Goal: Task Accomplishment & Management: Use online tool/utility

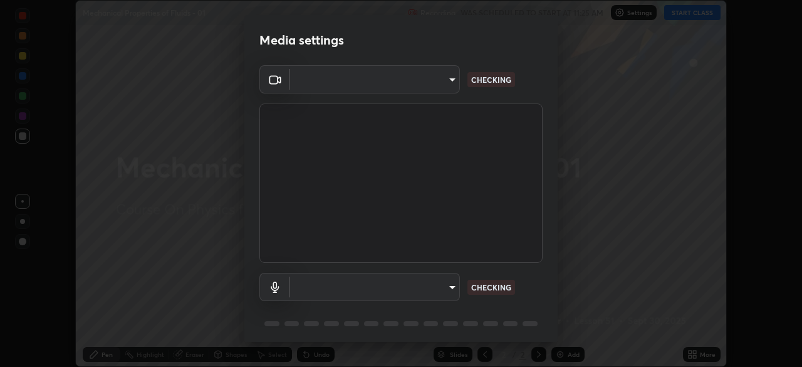
scroll to position [45, 0]
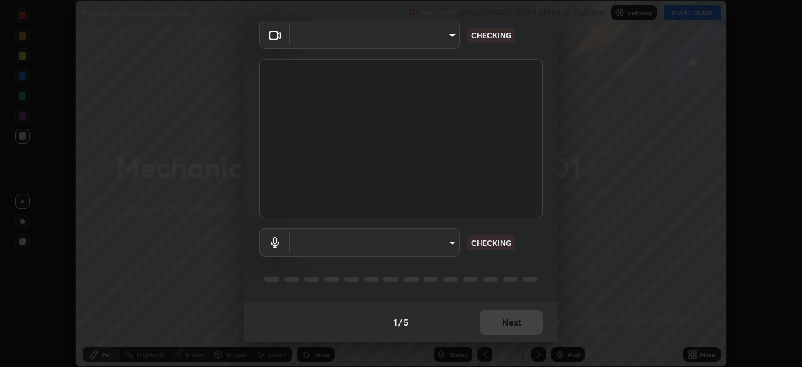
type input "c08bce05bf8d5aea718a1be68f52da0599af41aa0cc24399225b9d00f0db6711"
type input "f62e13f0dc2c211b2e31b7d04ee83dbf57bd85d8f499c87d3582929809dfa27d"
click at [497, 334] on div "1 / 5 Next" at bounding box center [400, 321] width 313 height 40
click at [501, 327] on div "1 / 5 Next" at bounding box center [400, 321] width 313 height 40
click at [503, 323] on div "1 / 5 Next" at bounding box center [400, 321] width 313 height 40
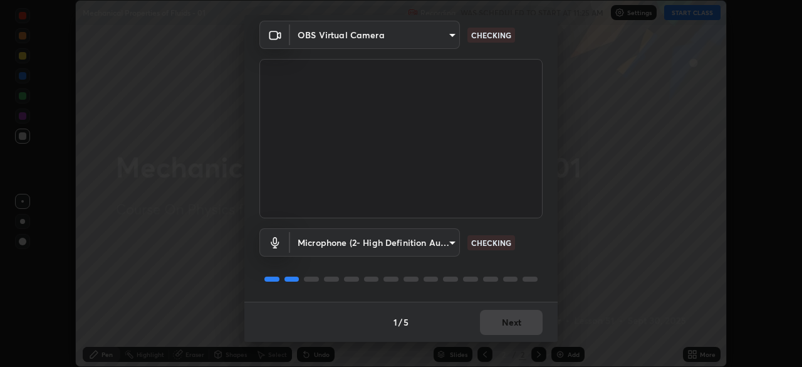
click at [510, 327] on div "1 / 5 Next" at bounding box center [400, 321] width 313 height 40
click at [511, 327] on div "1 / 5 Next" at bounding box center [400, 321] width 313 height 40
click at [511, 325] on div "1 / 5 Next" at bounding box center [400, 321] width 313 height 40
click at [516, 328] on div "1 / 5 Next" at bounding box center [400, 321] width 313 height 40
click at [516, 327] on div "1 / 5 Next" at bounding box center [400, 321] width 313 height 40
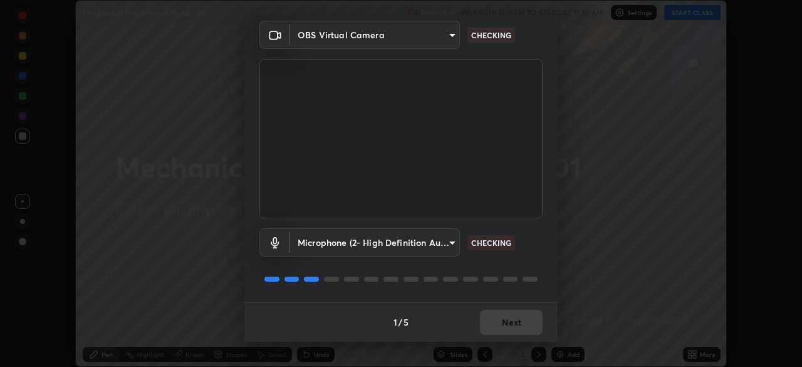
click at [518, 319] on div "1 / 5 Next" at bounding box center [400, 321] width 313 height 40
click at [522, 323] on div "1 / 5 Next" at bounding box center [400, 321] width 313 height 40
click at [529, 322] on div "1 / 5 Next" at bounding box center [400, 321] width 313 height 40
click at [531, 322] on div "1 / 5 Next" at bounding box center [400, 321] width 313 height 40
click at [532, 323] on div "1 / 5 Next" at bounding box center [400, 321] width 313 height 40
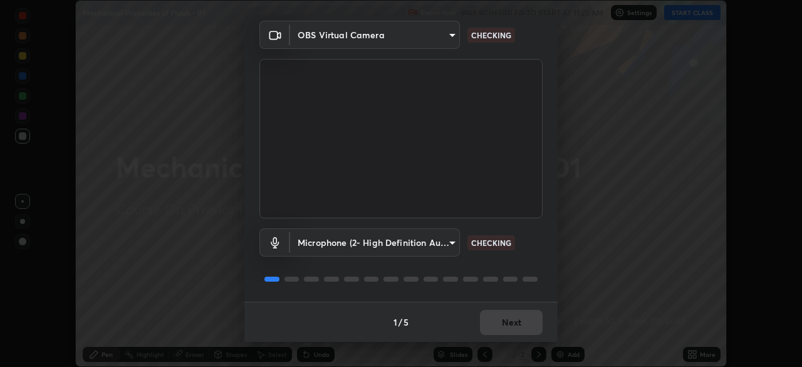
click at [530, 323] on div "1 / 5 Next" at bounding box center [400, 321] width 313 height 40
click at [511, 329] on div "1 / 5 Next" at bounding box center [400, 321] width 313 height 40
click at [511, 320] on div "1 / 5 Next" at bounding box center [400, 321] width 313 height 40
click at [508, 320] on div "1 / 5 Next" at bounding box center [400, 321] width 313 height 40
click at [508, 318] on div "1 / 5 Next" at bounding box center [400, 321] width 313 height 40
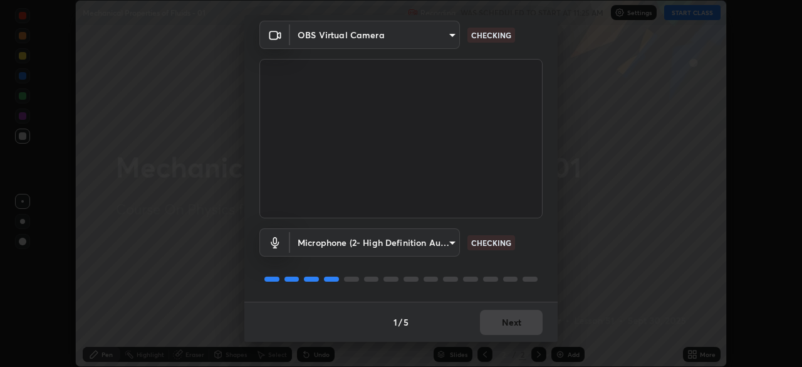
click at [505, 330] on div "1 / 5 Next" at bounding box center [400, 321] width 313 height 40
click at [501, 327] on div "1 / 5 Next" at bounding box center [400, 321] width 313 height 40
click at [505, 333] on div "1 / 5 Next" at bounding box center [400, 321] width 313 height 40
click at [506, 325] on button "Next" at bounding box center [511, 322] width 63 height 25
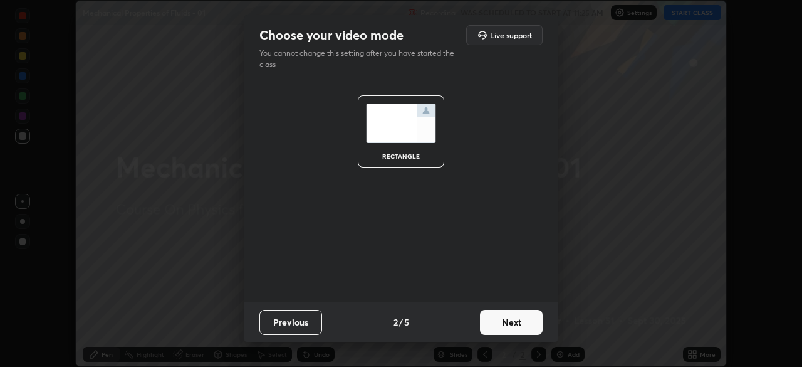
scroll to position [0, 0]
click at [508, 330] on button "Next" at bounding box center [511, 322] width 63 height 25
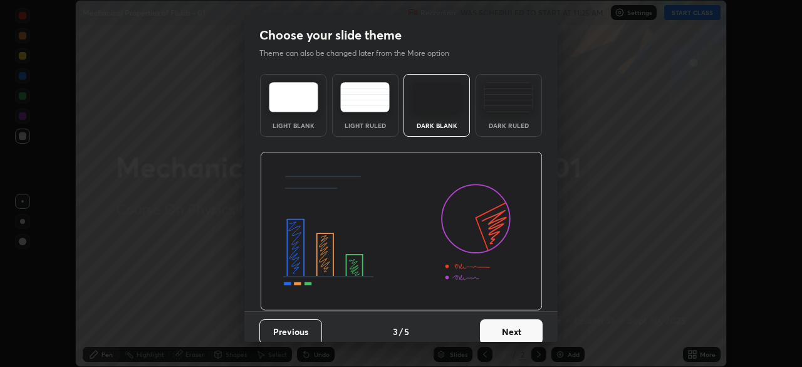
click at [507, 327] on button "Next" at bounding box center [511, 331] width 63 height 25
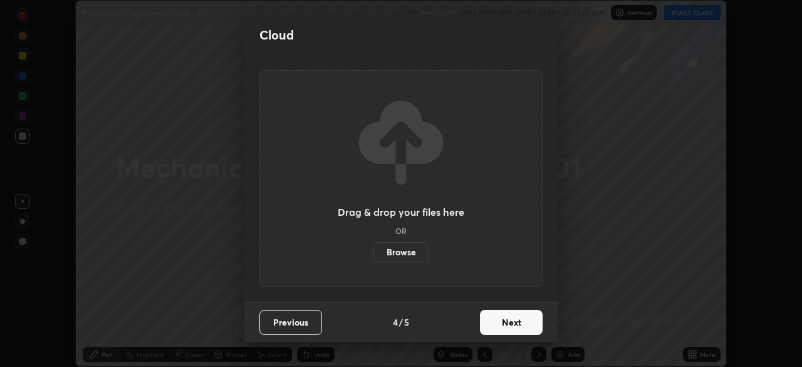
click at [506, 328] on button "Next" at bounding box center [511, 322] width 63 height 25
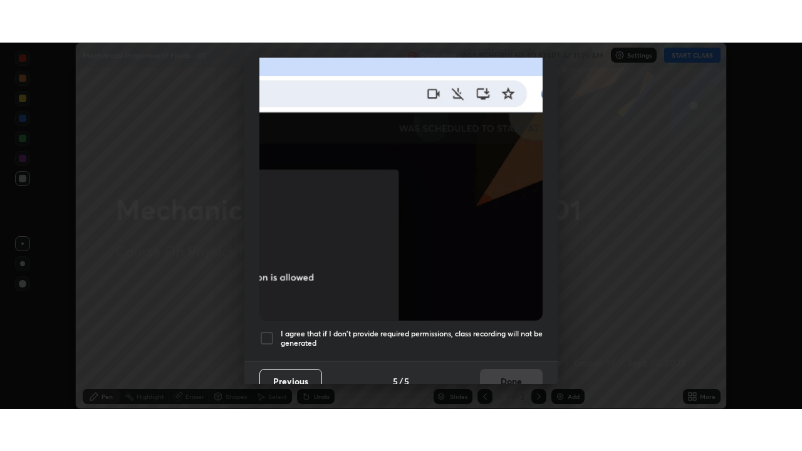
scroll to position [300, 0]
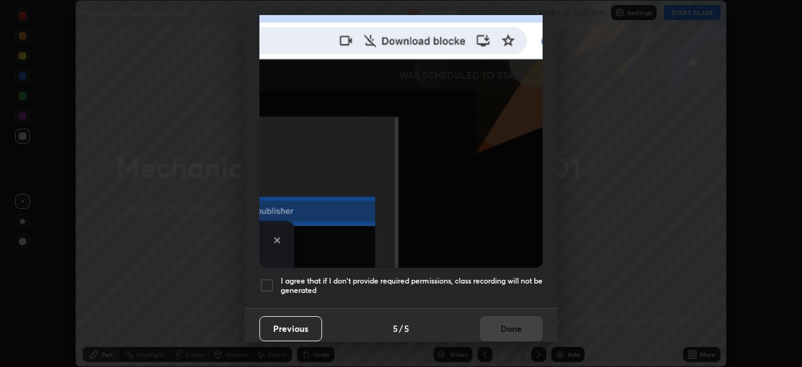
click at [473, 281] on h5 "I agree that if I don't provide required permissions, class recording will not …" at bounding box center [412, 285] width 262 height 19
click at [493, 323] on button "Done" at bounding box center [511, 328] width 63 height 25
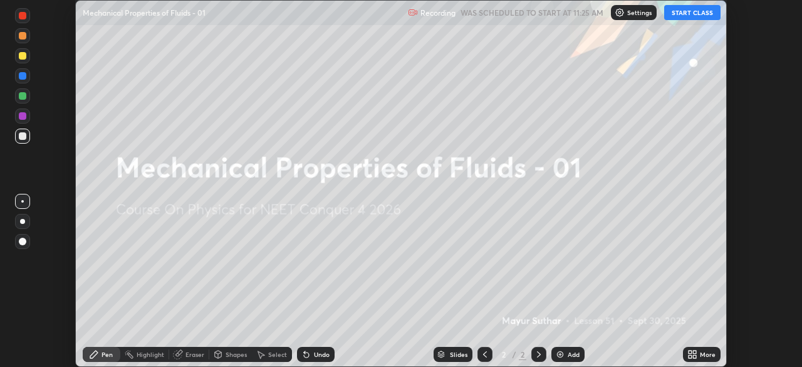
click at [707, 355] on div "More" at bounding box center [708, 354] width 16 height 6
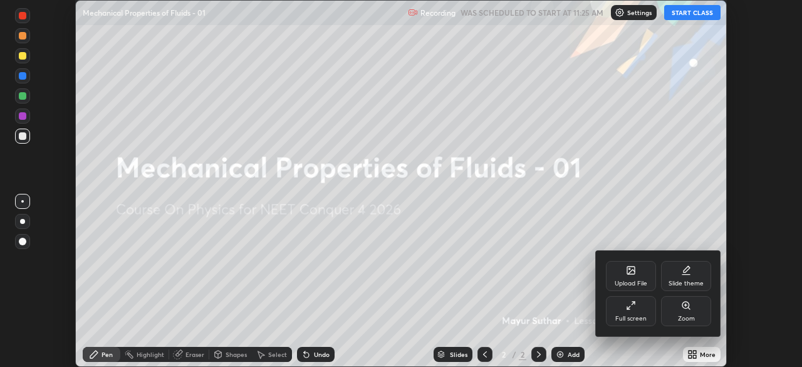
click at [639, 303] on div "Full screen" at bounding box center [631, 311] width 50 height 30
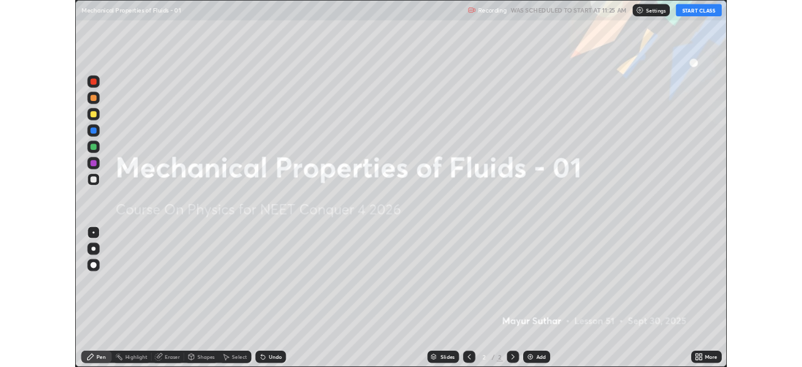
scroll to position [451, 802]
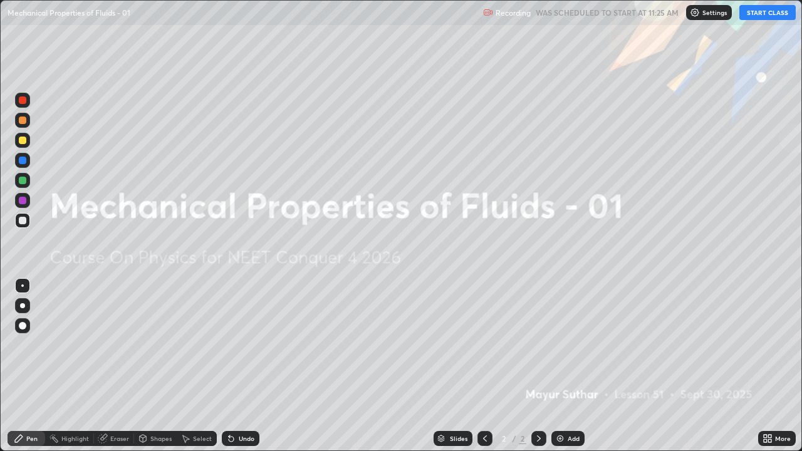
click at [772, 17] on button "START CLASS" at bounding box center [768, 12] width 56 height 15
click at [23, 326] on div at bounding box center [23, 326] width 8 height 8
click at [576, 366] on div "Add" at bounding box center [574, 439] width 12 height 6
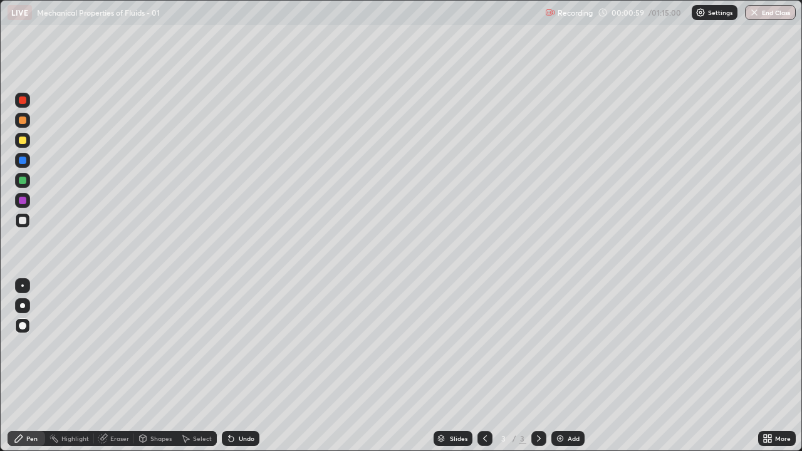
click at [23, 201] on div at bounding box center [23, 201] width 8 height 8
click at [238, 366] on div "Undo" at bounding box center [241, 438] width 38 height 15
click at [23, 220] on div at bounding box center [23, 221] width 8 height 8
click at [25, 103] on div at bounding box center [23, 101] width 8 height 8
click at [152, 366] on div "Shapes" at bounding box center [160, 439] width 21 height 6
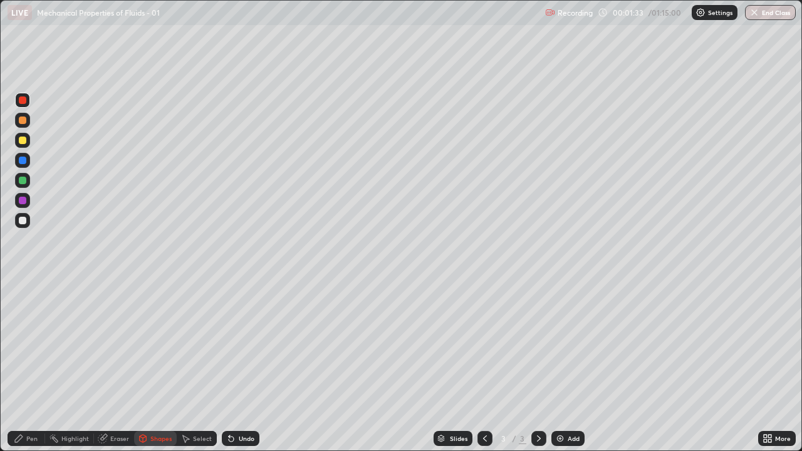
click at [113, 366] on div "Eraser" at bounding box center [119, 439] width 19 height 6
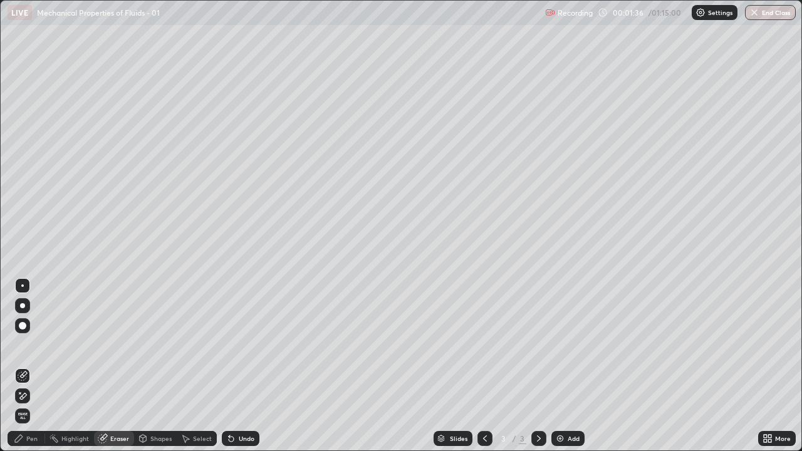
click at [33, 366] on div "Pen" at bounding box center [31, 439] width 11 height 6
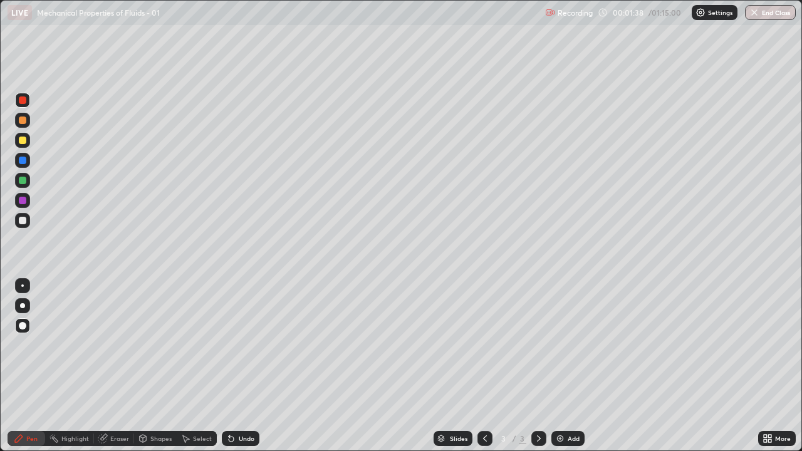
click at [23, 202] on div at bounding box center [23, 201] width 8 height 8
click at [245, 366] on div "Undo" at bounding box center [247, 439] width 16 height 6
click at [22, 218] on div at bounding box center [23, 221] width 8 height 8
click at [236, 366] on div "Undo" at bounding box center [241, 438] width 38 height 15
click at [233, 366] on icon at bounding box center [231, 439] width 10 height 10
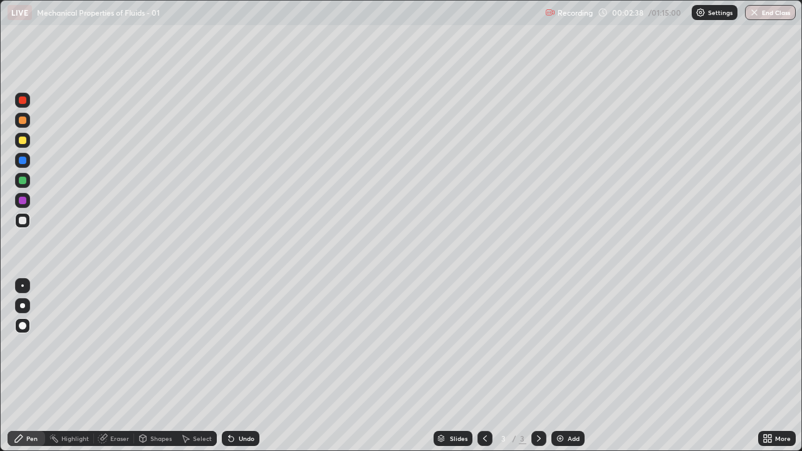
click at [21, 139] on div at bounding box center [23, 141] width 8 height 8
click at [20, 98] on div at bounding box center [23, 101] width 8 height 8
click at [23, 223] on div at bounding box center [23, 221] width 8 height 8
click at [26, 163] on div at bounding box center [23, 161] width 8 height 8
click at [561, 366] on img at bounding box center [560, 439] width 10 height 10
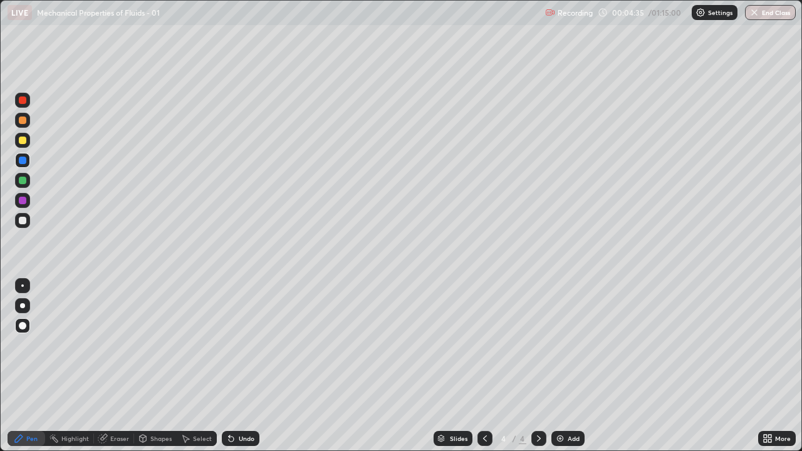
click at [26, 140] on div at bounding box center [23, 141] width 8 height 8
click at [24, 157] on div at bounding box center [23, 161] width 8 height 8
click at [26, 140] on div at bounding box center [23, 141] width 8 height 8
click at [484, 366] on icon at bounding box center [485, 439] width 10 height 10
click at [537, 366] on icon at bounding box center [539, 439] width 4 height 6
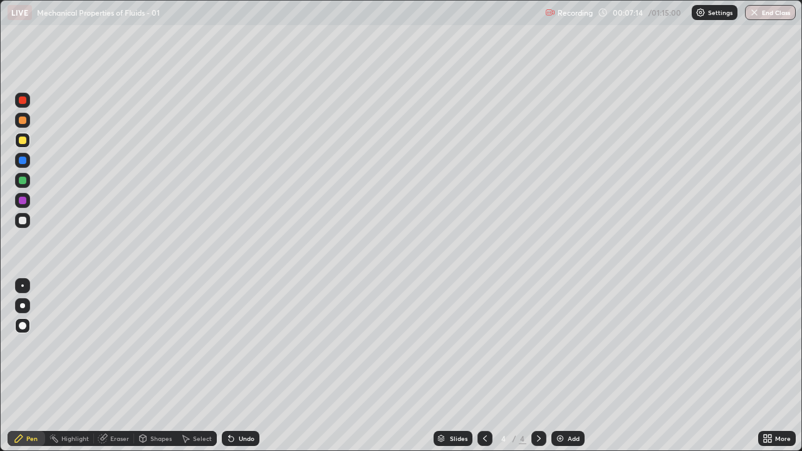
click at [483, 366] on icon at bounding box center [485, 439] width 10 height 10
click at [534, 366] on icon at bounding box center [539, 439] width 10 height 10
click at [563, 366] on img at bounding box center [560, 439] width 10 height 10
click at [24, 222] on div at bounding box center [23, 221] width 8 height 8
click at [483, 366] on icon at bounding box center [485, 439] width 10 height 10
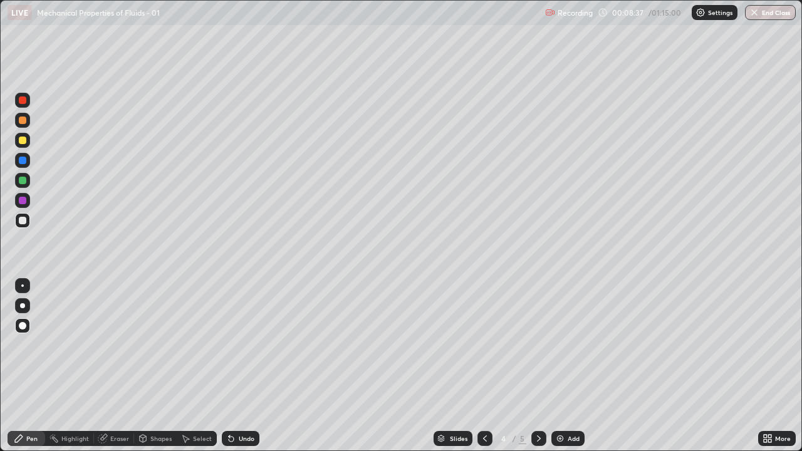
click at [538, 366] on icon at bounding box center [539, 439] width 10 height 10
click at [22, 161] on div at bounding box center [23, 161] width 8 height 8
click at [23, 225] on div at bounding box center [22, 220] width 15 height 15
click at [241, 366] on div "Undo" at bounding box center [241, 438] width 38 height 15
click at [23, 204] on div at bounding box center [23, 201] width 8 height 8
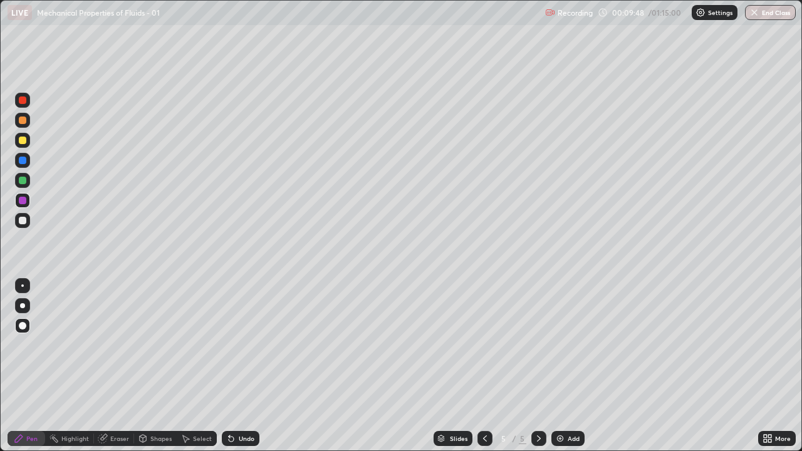
click at [196, 366] on div "Select" at bounding box center [197, 438] width 40 height 15
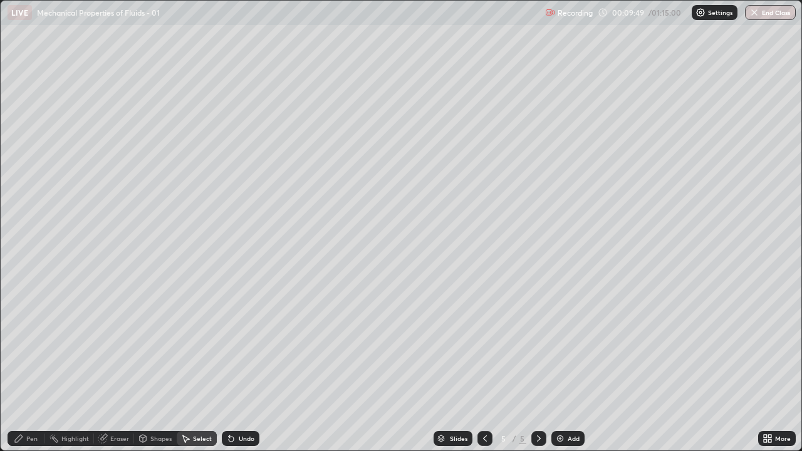
click at [231, 366] on icon at bounding box center [231, 439] width 5 height 5
click at [31, 366] on div "Pen" at bounding box center [31, 439] width 11 height 6
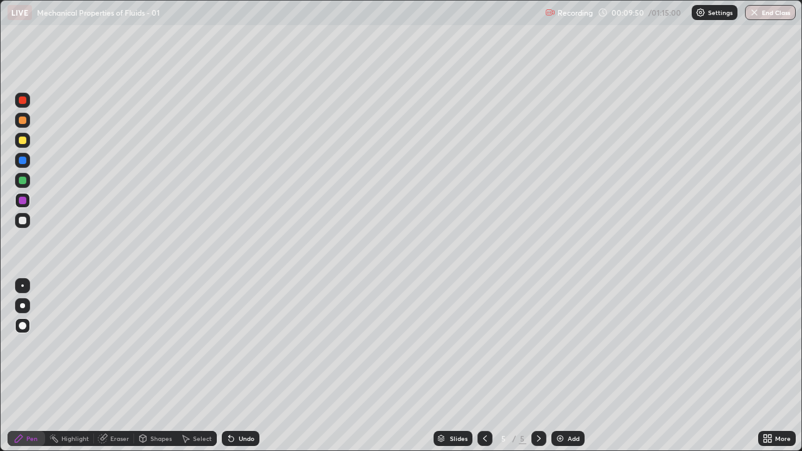
click at [239, 366] on div "Undo" at bounding box center [247, 439] width 16 height 6
click at [23, 141] on div at bounding box center [23, 141] width 8 height 8
click at [23, 140] on div at bounding box center [23, 141] width 8 height 8
click at [538, 366] on icon at bounding box center [539, 439] width 10 height 10
click at [564, 366] on img at bounding box center [560, 439] width 10 height 10
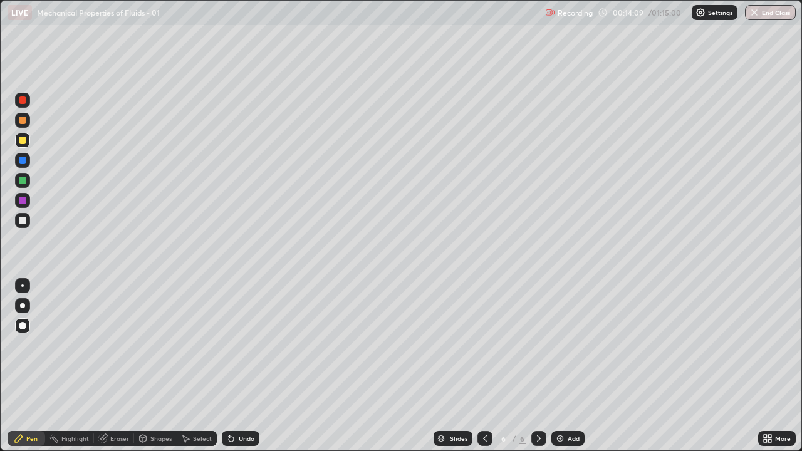
click at [25, 219] on div at bounding box center [23, 221] width 8 height 8
click at [478, 366] on div at bounding box center [485, 438] width 15 height 15
click at [537, 366] on icon at bounding box center [539, 439] width 4 height 6
click at [23, 142] on div at bounding box center [23, 141] width 8 height 8
click at [23, 182] on div at bounding box center [23, 181] width 8 height 8
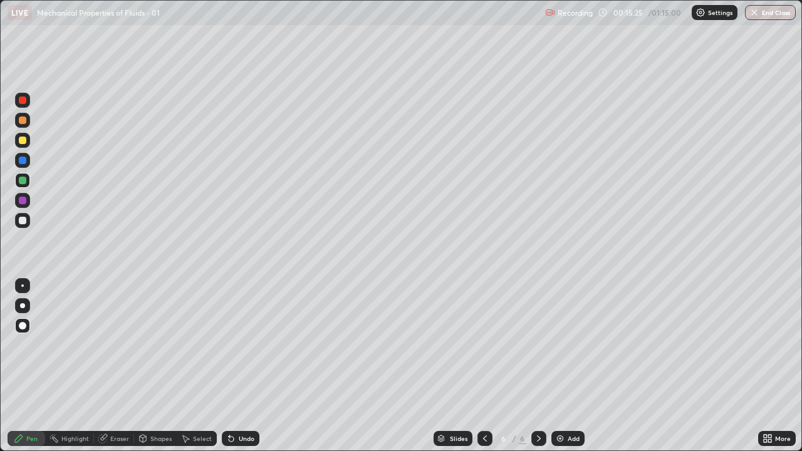
click at [21, 181] on div at bounding box center [23, 181] width 8 height 8
click at [28, 202] on div at bounding box center [22, 200] width 15 height 15
click at [249, 366] on div "Undo" at bounding box center [247, 439] width 16 height 6
click at [247, 366] on div "Undo" at bounding box center [247, 439] width 16 height 6
click at [246, 366] on div "Undo" at bounding box center [247, 439] width 16 height 6
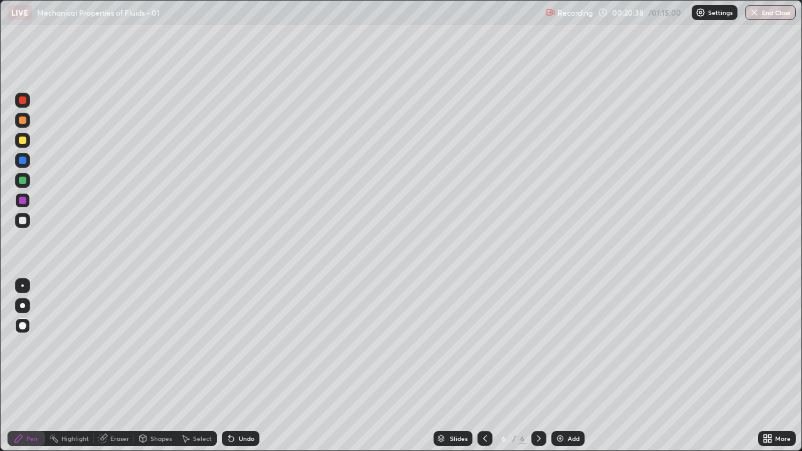
click at [566, 366] on div "Add" at bounding box center [568, 438] width 33 height 15
click at [24, 224] on div at bounding box center [23, 221] width 8 height 8
click at [481, 366] on icon at bounding box center [485, 439] width 10 height 10
click at [538, 366] on icon at bounding box center [539, 439] width 10 height 10
click at [28, 100] on div at bounding box center [22, 100] width 15 height 15
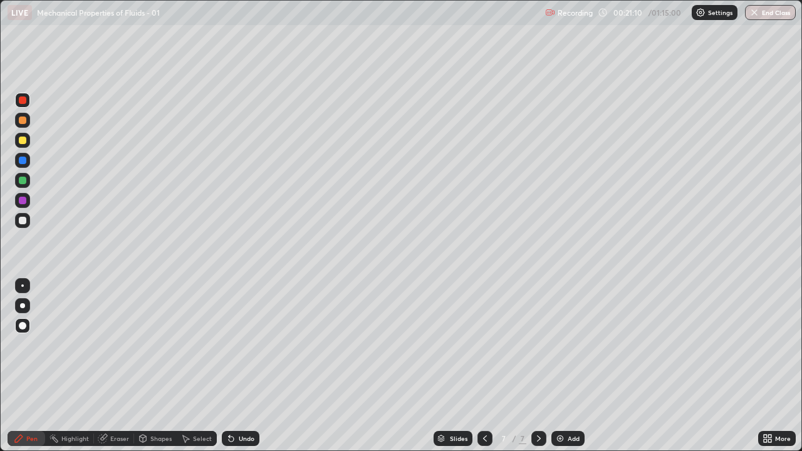
click at [243, 366] on div "Undo" at bounding box center [247, 439] width 16 height 6
click at [26, 141] on div at bounding box center [23, 141] width 8 height 8
click at [155, 366] on div "Shapes" at bounding box center [160, 439] width 21 height 6
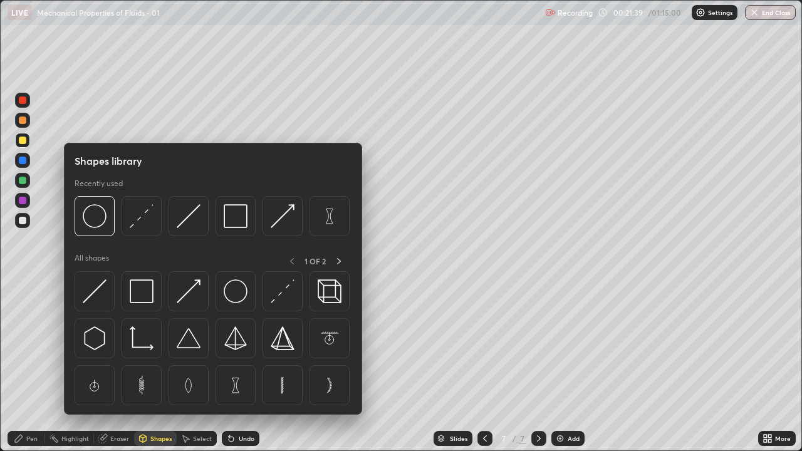
click at [157, 366] on div "Shapes" at bounding box center [160, 439] width 21 height 6
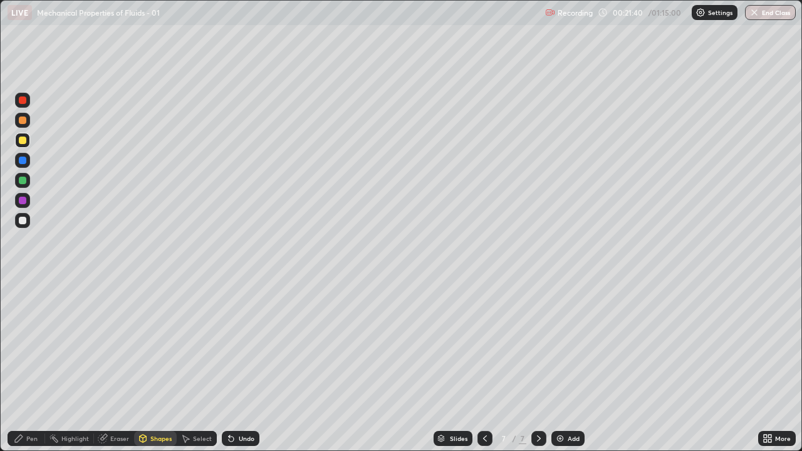
click at [202, 366] on div "Select" at bounding box center [197, 438] width 40 height 15
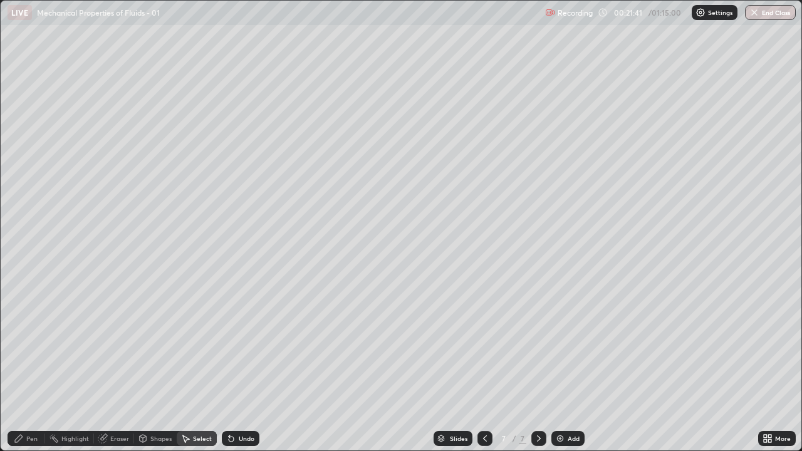
click at [24, 366] on div "Pen" at bounding box center [27, 438] width 38 height 15
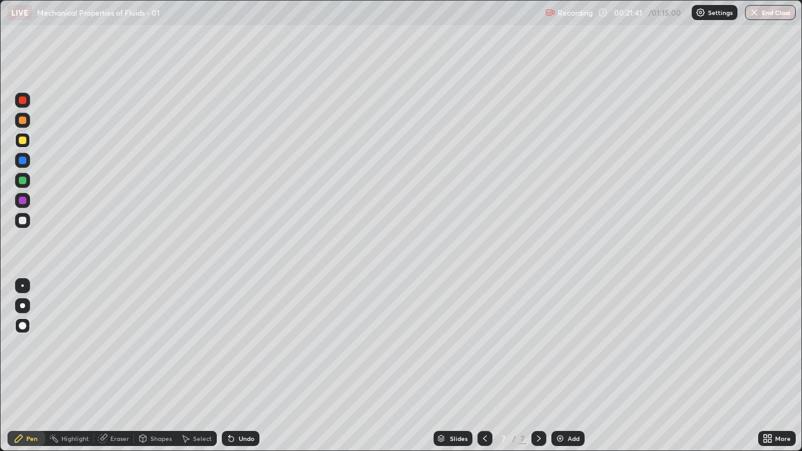
click at [23, 286] on div at bounding box center [22, 286] width 3 height 3
click at [201, 366] on div "Select" at bounding box center [202, 439] width 19 height 6
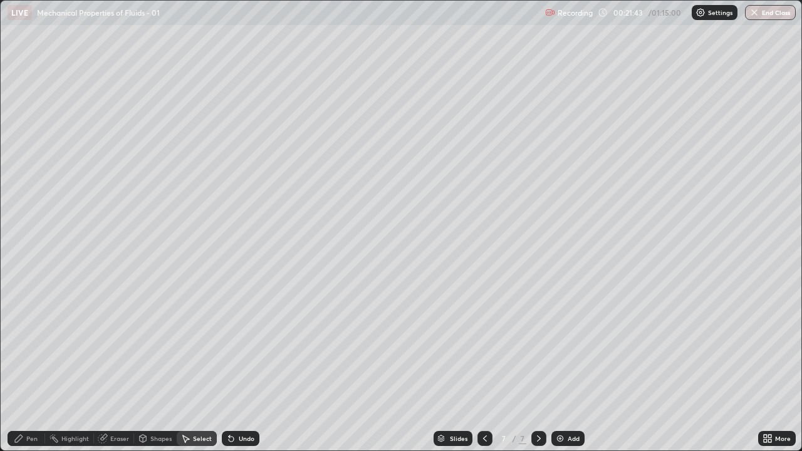
click at [189, 366] on icon at bounding box center [186, 439] width 10 height 10
click at [151, 366] on div "Shapes" at bounding box center [160, 439] width 21 height 6
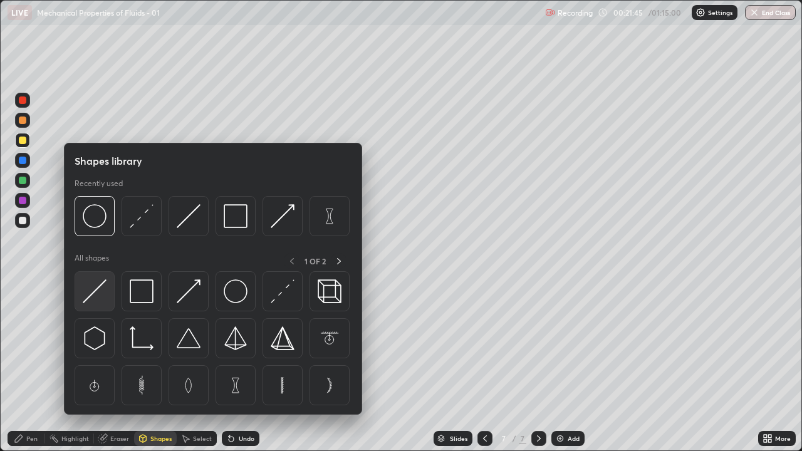
click at [93, 295] on img at bounding box center [95, 292] width 24 height 24
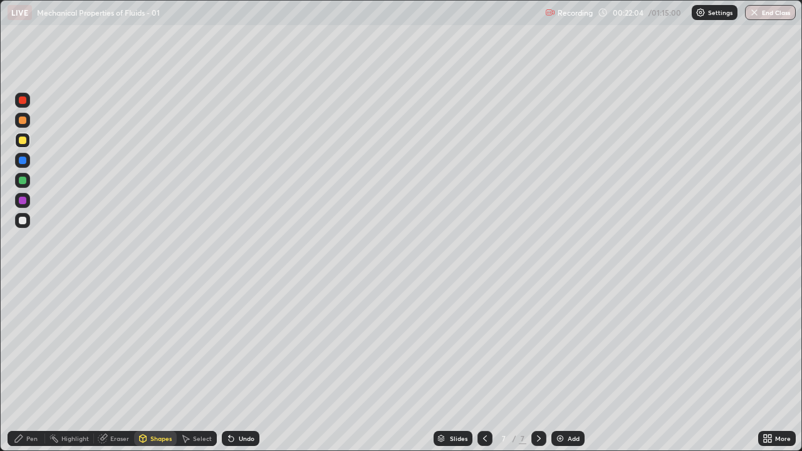
click at [29, 366] on div "Pen" at bounding box center [27, 438] width 38 height 15
click at [21, 327] on div at bounding box center [23, 326] width 8 height 8
click at [23, 221] on div at bounding box center [23, 221] width 8 height 8
click at [26, 218] on div at bounding box center [23, 221] width 8 height 8
click at [241, 366] on div "Undo" at bounding box center [247, 439] width 16 height 6
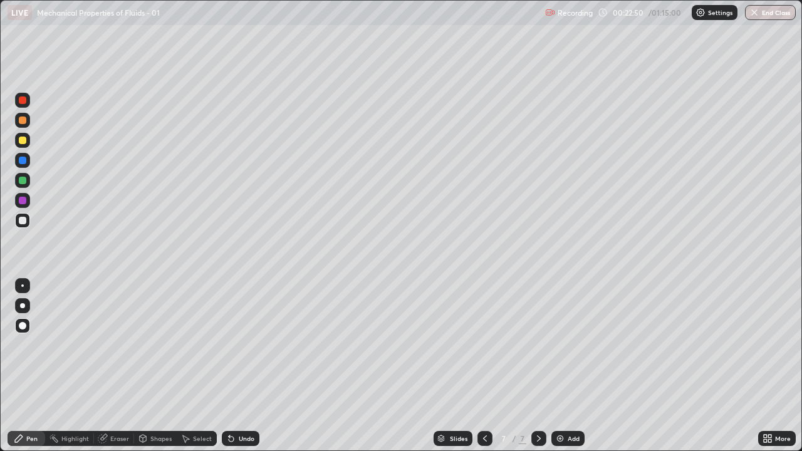
click at [246, 366] on div "Undo" at bounding box center [247, 439] width 16 height 6
click at [248, 366] on div "Undo" at bounding box center [247, 439] width 16 height 6
click at [248, 366] on div "Undo" at bounding box center [241, 438] width 38 height 15
click at [247, 366] on div "Undo" at bounding box center [247, 439] width 16 height 6
click at [244, 366] on div "Undo" at bounding box center [241, 438] width 38 height 15
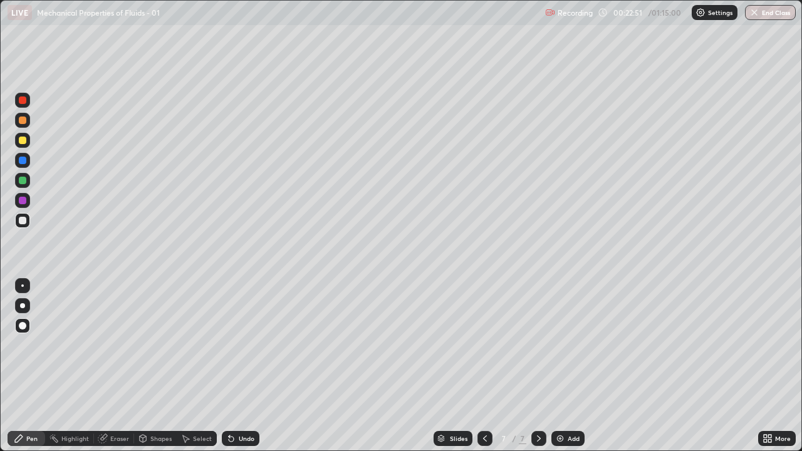
click at [243, 366] on div "Undo" at bounding box center [241, 438] width 38 height 15
click at [251, 366] on div "Undo" at bounding box center [241, 438] width 38 height 15
click at [23, 165] on div at bounding box center [22, 160] width 15 height 15
click at [24, 184] on div at bounding box center [23, 181] width 8 height 8
click at [239, 366] on div "Undo" at bounding box center [247, 439] width 16 height 6
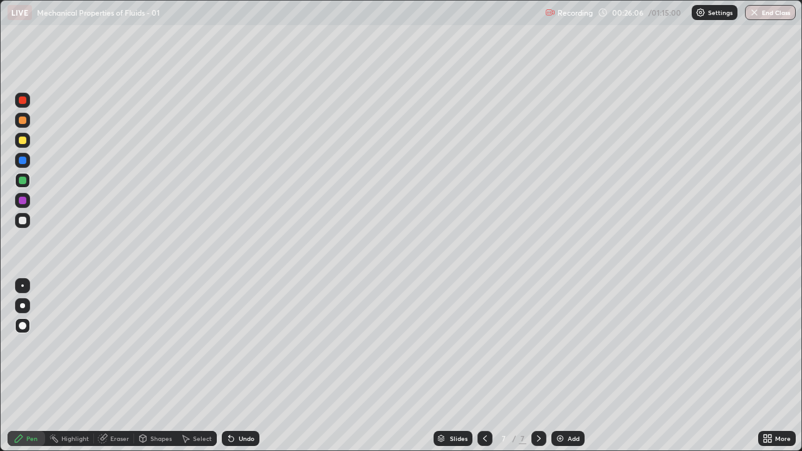
click at [239, 366] on div "Undo" at bounding box center [247, 439] width 16 height 6
click at [236, 366] on div "Undo" at bounding box center [241, 438] width 38 height 15
click at [235, 366] on div "Undo" at bounding box center [241, 438] width 38 height 15
click at [23, 223] on div at bounding box center [23, 221] width 8 height 8
click at [23, 179] on div at bounding box center [23, 181] width 8 height 8
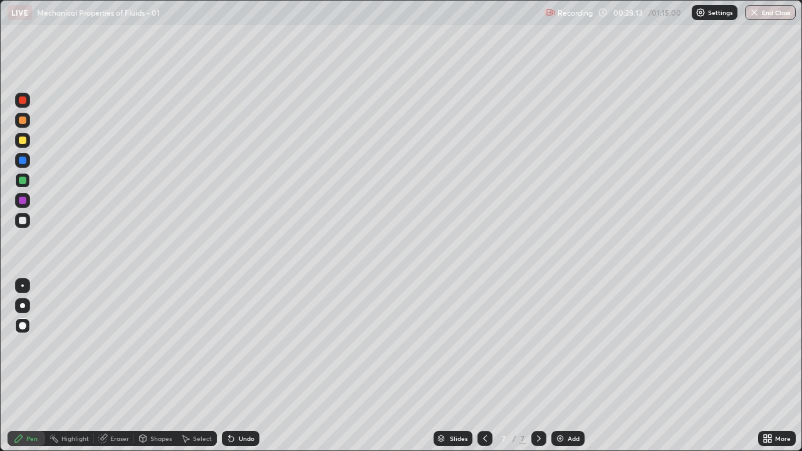
click at [21, 103] on div at bounding box center [23, 101] width 8 height 8
click at [558, 366] on img at bounding box center [560, 439] width 10 height 10
click at [245, 366] on div "Undo" at bounding box center [247, 439] width 16 height 6
click at [21, 120] on div at bounding box center [23, 121] width 8 height 8
click at [118, 366] on div "Eraser" at bounding box center [119, 439] width 19 height 6
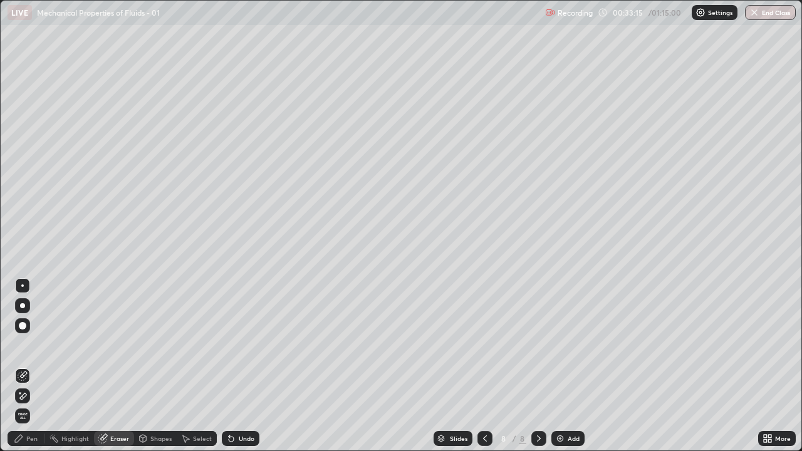
click at [24, 366] on span "Erase all" at bounding box center [23, 416] width 14 height 8
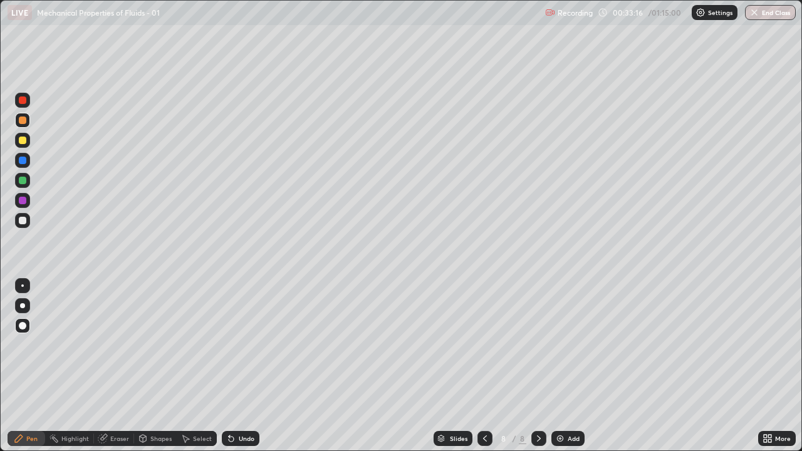
click at [29, 366] on div "Pen" at bounding box center [31, 439] width 11 height 6
click at [22, 219] on div at bounding box center [23, 221] width 8 height 8
click at [484, 366] on icon at bounding box center [485, 439] width 10 height 10
click at [537, 366] on icon at bounding box center [539, 439] width 4 height 6
click at [234, 366] on div "Undo" at bounding box center [241, 438] width 38 height 15
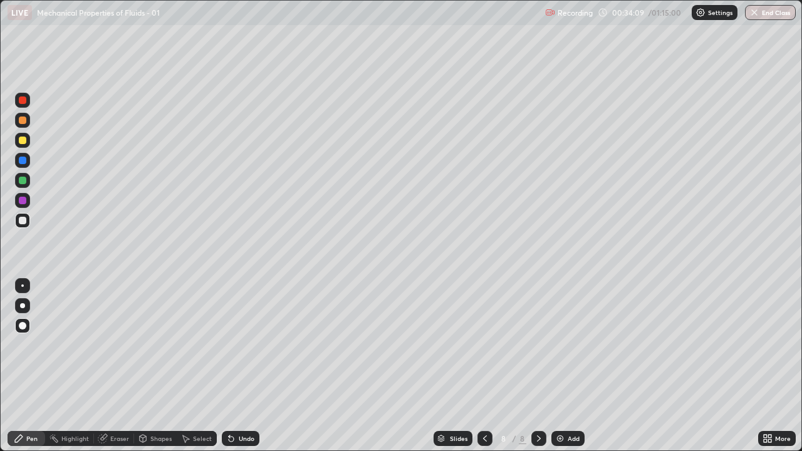
click at [18, 101] on div at bounding box center [22, 100] width 15 height 15
click at [240, 366] on div "Undo" at bounding box center [247, 439] width 16 height 6
click at [23, 221] on div at bounding box center [23, 221] width 8 height 8
click at [246, 366] on div "Undo" at bounding box center [241, 438] width 38 height 15
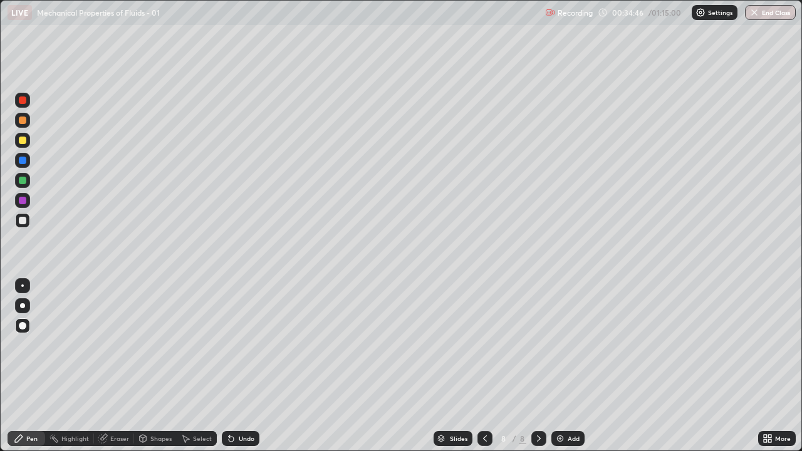
click at [268, 366] on div "Slides 8 / 8 Add" at bounding box center [508, 438] width 499 height 25
click at [244, 366] on div "Undo" at bounding box center [241, 438] width 38 height 15
click at [194, 366] on div "Select" at bounding box center [202, 439] width 19 height 6
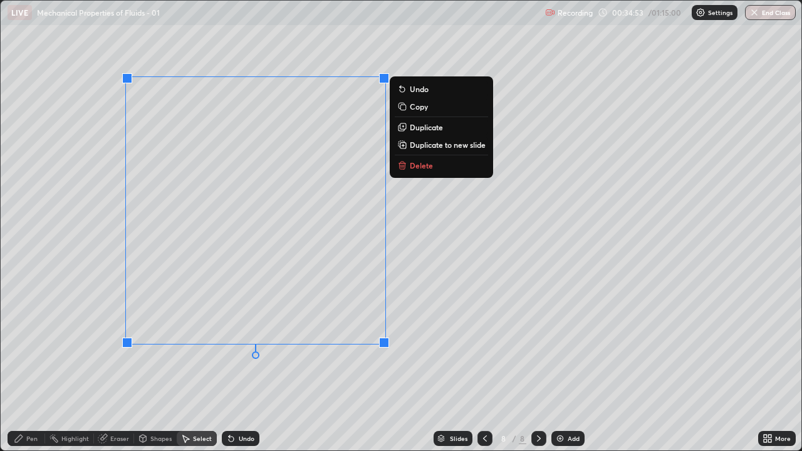
click at [417, 130] on p "Duplicate" at bounding box center [426, 127] width 33 height 10
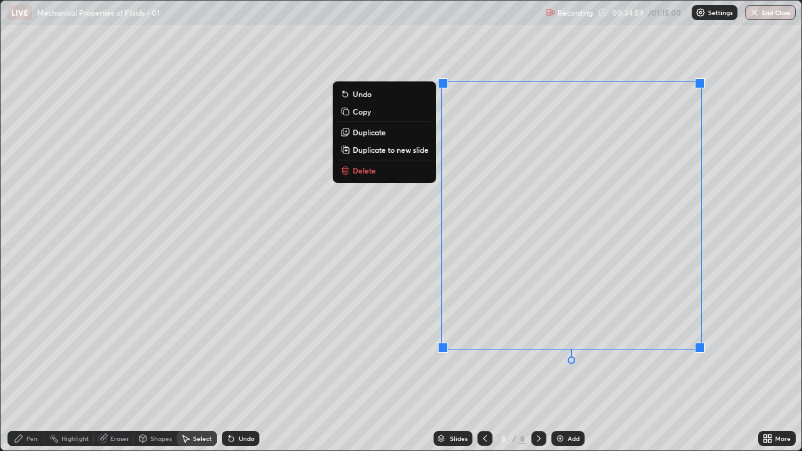
click at [415, 366] on div "0 ° Undo Copy Duplicate Duplicate to new slide Delete" at bounding box center [401, 226] width 801 height 450
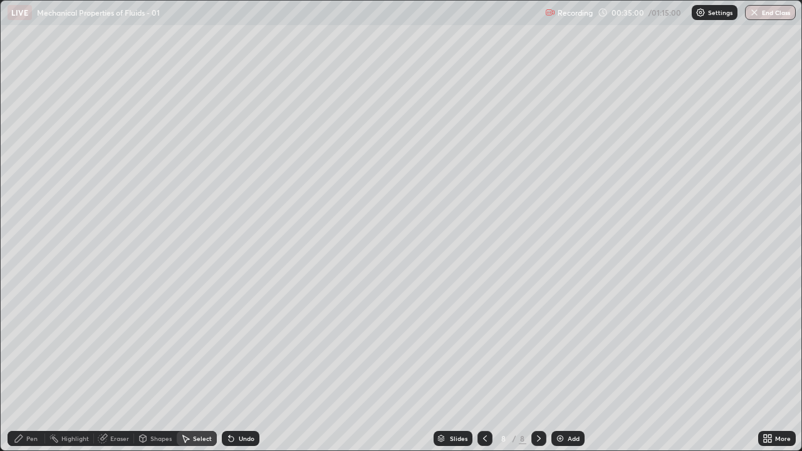
click at [32, 366] on div "Pen" at bounding box center [31, 439] width 11 height 6
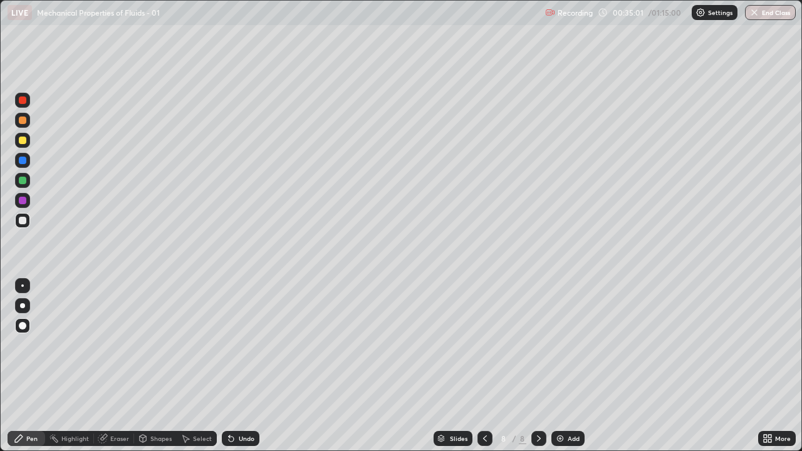
click at [29, 221] on div at bounding box center [22, 220] width 15 height 15
click at [115, 366] on div "Eraser" at bounding box center [119, 439] width 19 height 6
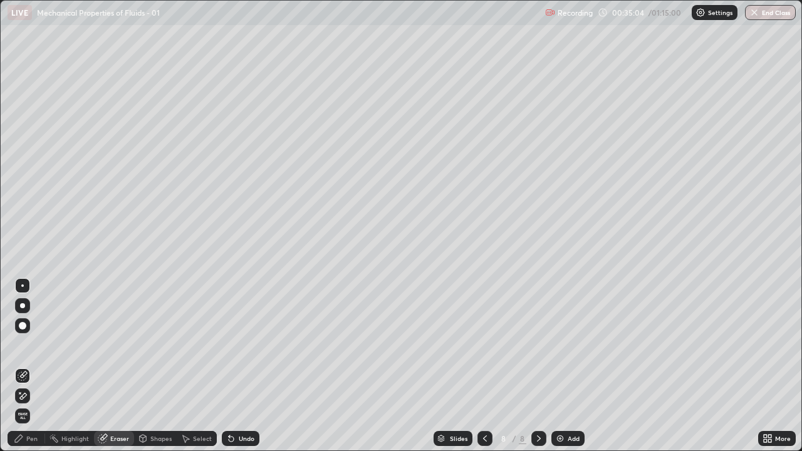
click at [24, 366] on icon at bounding box center [23, 396] width 10 height 11
click at [245, 366] on div "Undo" at bounding box center [247, 439] width 16 height 6
click at [31, 366] on div "Pen" at bounding box center [31, 439] width 11 height 6
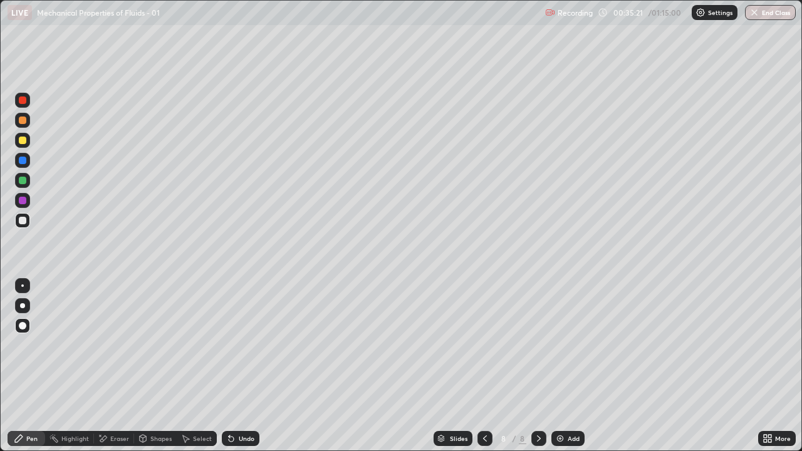
click at [22, 219] on div at bounding box center [23, 221] width 8 height 8
click at [28, 106] on div at bounding box center [22, 100] width 15 height 15
click at [25, 120] on div at bounding box center [23, 121] width 8 height 8
click at [26, 223] on div at bounding box center [23, 221] width 8 height 8
click at [23, 141] on div at bounding box center [23, 141] width 8 height 8
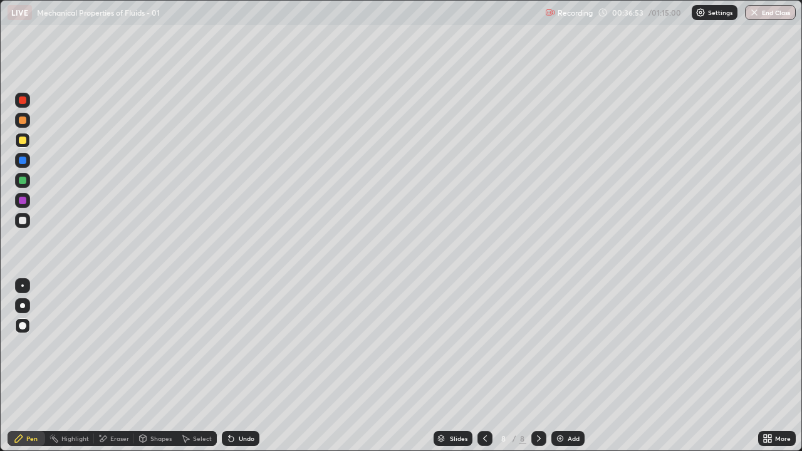
click at [23, 201] on div at bounding box center [23, 201] width 8 height 8
click at [29, 160] on div at bounding box center [22, 160] width 15 height 15
click at [568, 366] on div "Add" at bounding box center [574, 439] width 12 height 6
click at [19, 221] on div at bounding box center [23, 221] width 8 height 8
click at [21, 160] on div at bounding box center [23, 161] width 8 height 8
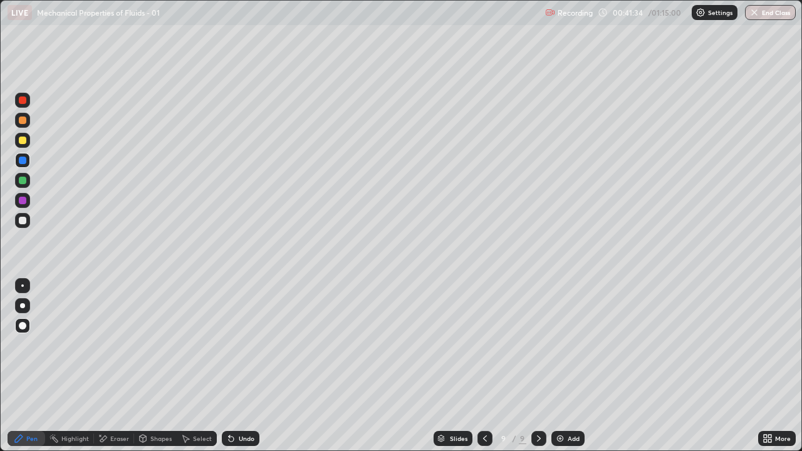
click at [22, 139] on div at bounding box center [23, 141] width 8 height 8
click at [239, 366] on div "Undo" at bounding box center [247, 439] width 16 height 6
click at [250, 366] on div "Undo" at bounding box center [247, 439] width 16 height 6
click at [248, 366] on div "Undo" at bounding box center [247, 439] width 16 height 6
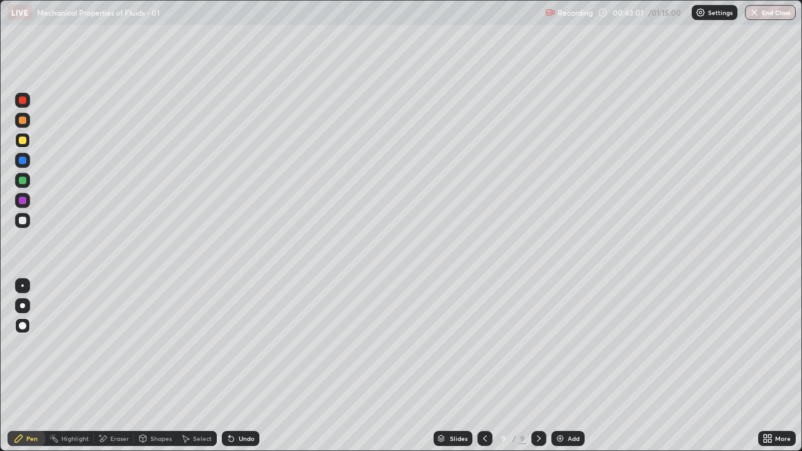
click at [24, 221] on div at bounding box center [23, 221] width 8 height 8
click at [561, 366] on img at bounding box center [560, 439] width 10 height 10
click at [23, 222] on div at bounding box center [23, 221] width 8 height 8
click at [23, 97] on div at bounding box center [23, 101] width 8 height 8
click at [232, 366] on icon at bounding box center [231, 439] width 5 height 5
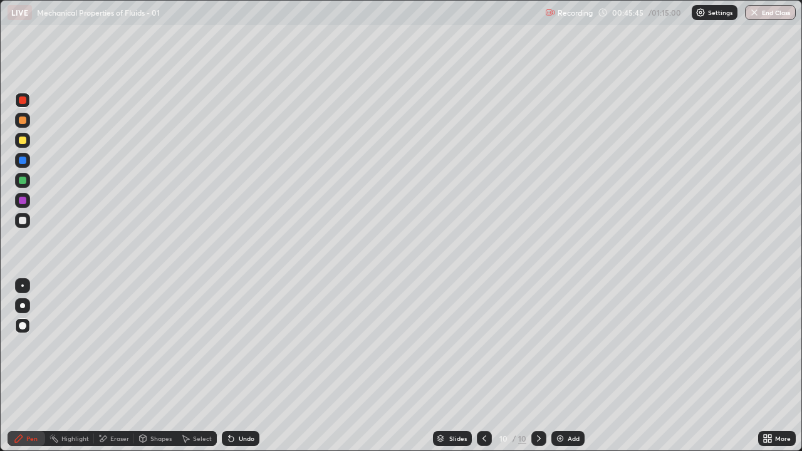
click at [240, 366] on div "Undo" at bounding box center [247, 439] width 16 height 6
click at [239, 366] on div "Undo" at bounding box center [247, 439] width 16 height 6
click at [229, 366] on icon at bounding box center [231, 439] width 5 height 5
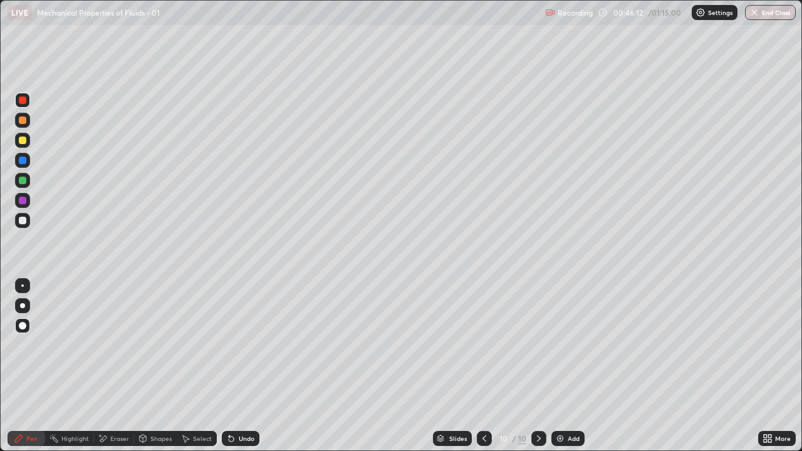
click at [233, 366] on icon at bounding box center [231, 439] width 10 height 10
click at [234, 366] on icon at bounding box center [231, 439] width 10 height 10
click at [236, 366] on div "Undo" at bounding box center [241, 438] width 38 height 15
click at [234, 366] on div "Undo" at bounding box center [241, 438] width 38 height 15
click at [232, 366] on icon at bounding box center [231, 439] width 10 height 10
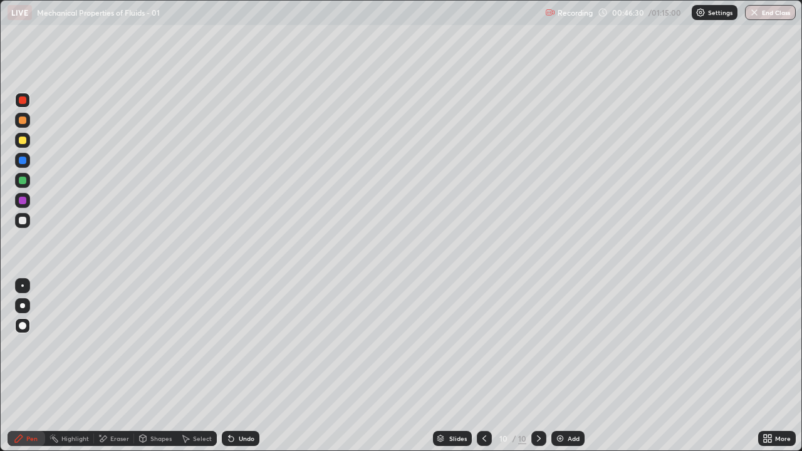
click at [239, 366] on div "Undo" at bounding box center [247, 439] width 16 height 6
click at [241, 366] on div "Undo" at bounding box center [247, 439] width 16 height 6
click at [234, 366] on div "Undo" at bounding box center [241, 438] width 38 height 15
click at [239, 366] on div "Undo" at bounding box center [241, 438] width 38 height 15
click at [22, 221] on div at bounding box center [23, 221] width 8 height 8
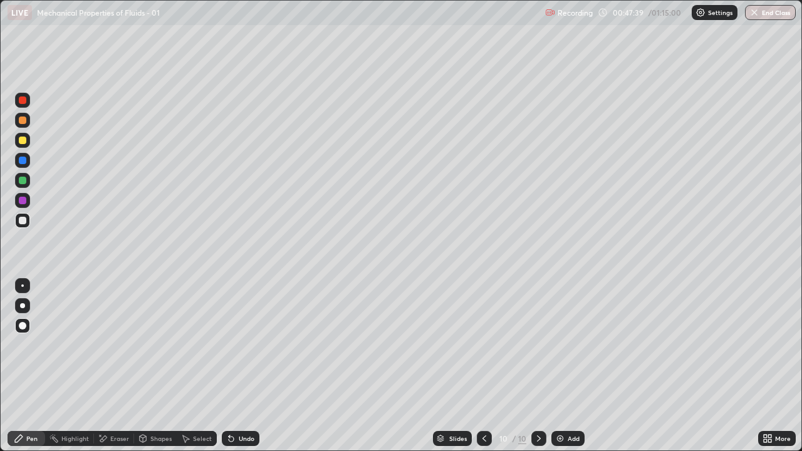
click at [23, 182] on div at bounding box center [23, 181] width 8 height 8
click at [244, 366] on div "Undo" at bounding box center [241, 438] width 38 height 15
click at [245, 366] on div "Undo" at bounding box center [241, 438] width 38 height 15
click at [251, 366] on div "Undo" at bounding box center [241, 438] width 38 height 15
click at [561, 366] on div "Add" at bounding box center [568, 438] width 33 height 15
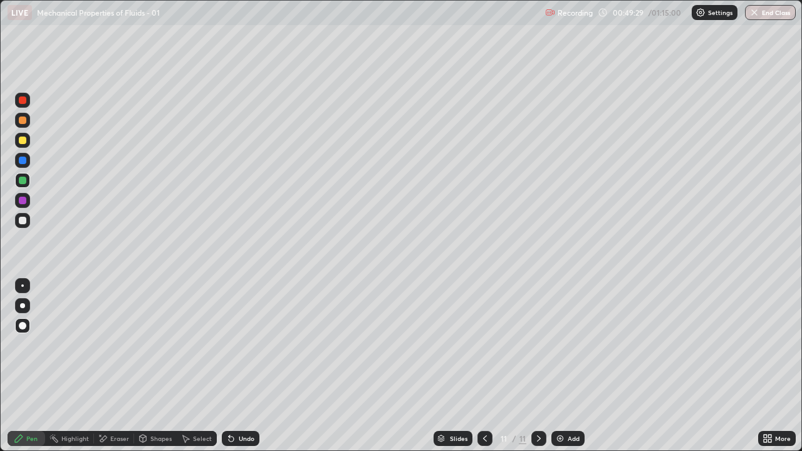
click at [236, 366] on div "Undo" at bounding box center [241, 438] width 38 height 15
click at [22, 202] on div at bounding box center [23, 201] width 8 height 8
click at [23, 222] on div at bounding box center [23, 221] width 8 height 8
click at [557, 366] on img at bounding box center [560, 439] width 10 height 10
click at [23, 221] on div at bounding box center [23, 221] width 8 height 8
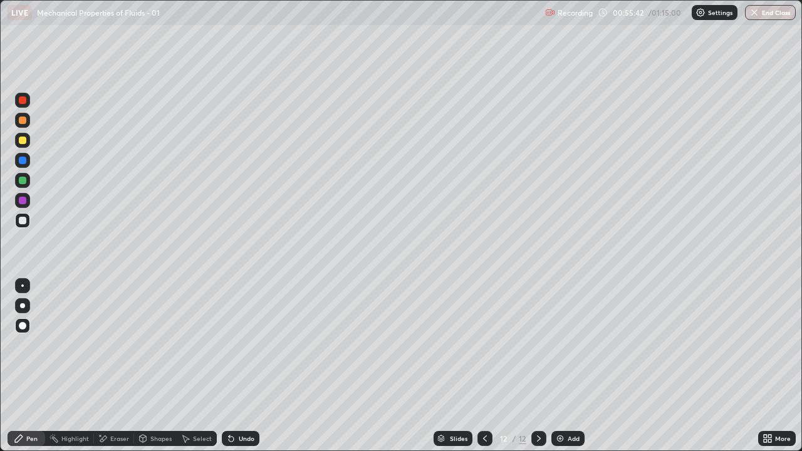
click at [20, 219] on div at bounding box center [23, 221] width 8 height 8
click at [241, 366] on div "Undo" at bounding box center [247, 439] width 16 height 6
click at [20, 120] on div at bounding box center [23, 121] width 8 height 8
click at [239, 366] on div "Undo" at bounding box center [247, 439] width 16 height 6
click at [24, 182] on div at bounding box center [23, 181] width 8 height 8
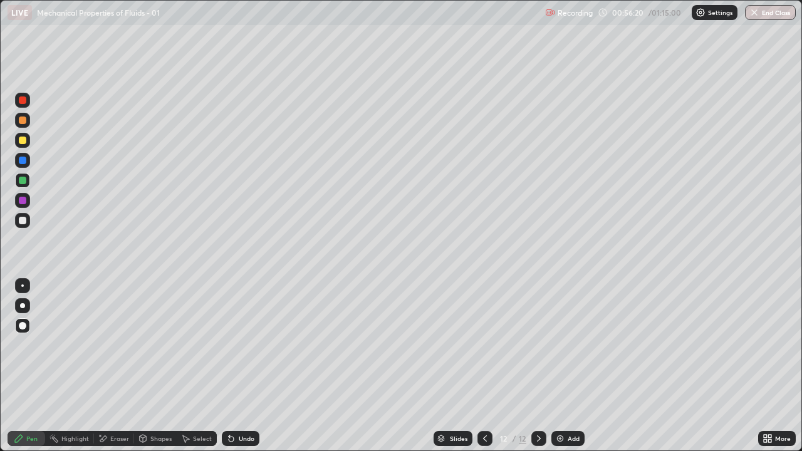
click at [24, 122] on div at bounding box center [23, 121] width 8 height 8
click at [247, 366] on div "Undo" at bounding box center [247, 439] width 16 height 6
click at [249, 366] on div "Undo" at bounding box center [247, 439] width 16 height 6
click at [32, 366] on div "Pen" at bounding box center [31, 439] width 11 height 6
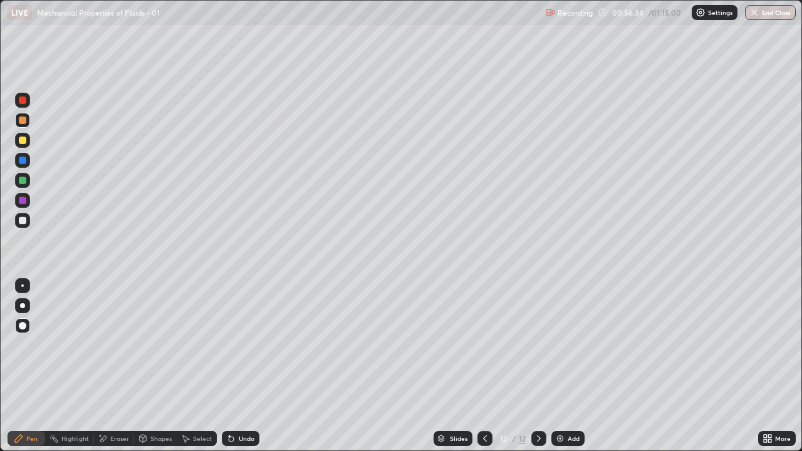
click at [23, 218] on div at bounding box center [23, 221] width 8 height 8
click at [149, 366] on div "Shapes" at bounding box center [155, 438] width 43 height 15
click at [115, 366] on div "Eraser" at bounding box center [119, 439] width 19 height 6
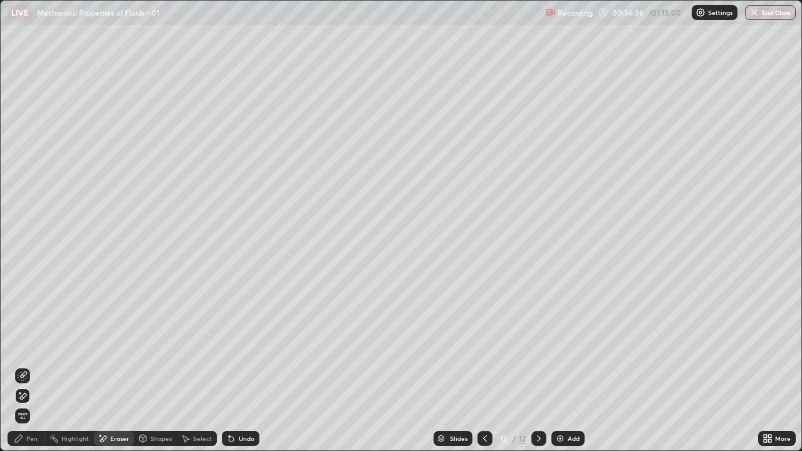
click at [27, 366] on icon at bounding box center [23, 376] width 10 height 10
click at [29, 366] on div "Pen" at bounding box center [27, 438] width 38 height 15
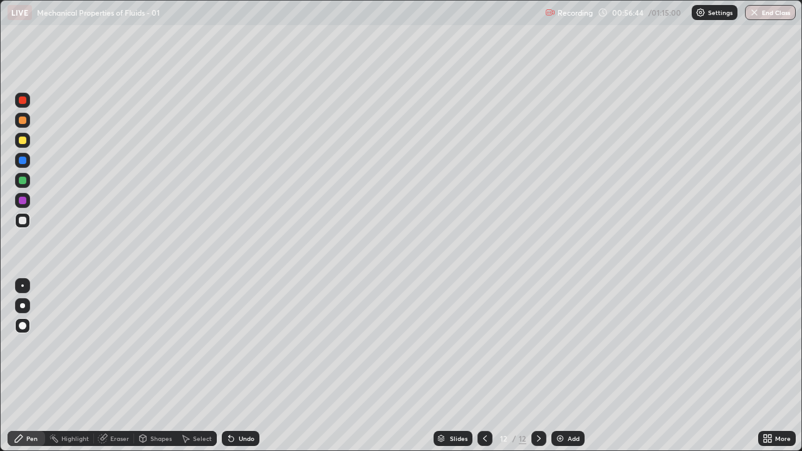
click at [24, 186] on div at bounding box center [22, 180] width 15 height 15
click at [564, 366] on img at bounding box center [560, 439] width 10 height 10
click at [23, 204] on div at bounding box center [23, 201] width 8 height 8
click at [21, 122] on div at bounding box center [23, 121] width 8 height 8
click at [23, 162] on div at bounding box center [23, 161] width 8 height 8
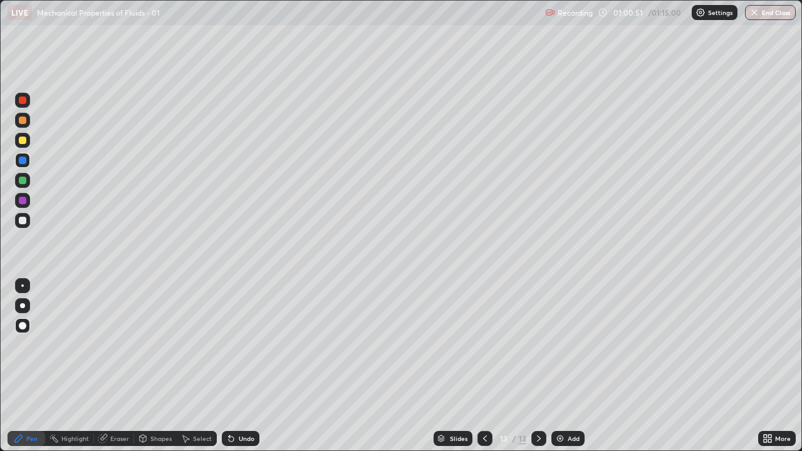
click at [23, 161] on div at bounding box center [23, 161] width 8 height 8
click at [24, 101] on div at bounding box center [23, 101] width 8 height 8
click at [241, 366] on div "Undo" at bounding box center [247, 439] width 16 height 6
click at [23, 201] on div at bounding box center [23, 201] width 8 height 8
click at [19, 222] on div at bounding box center [23, 221] width 8 height 8
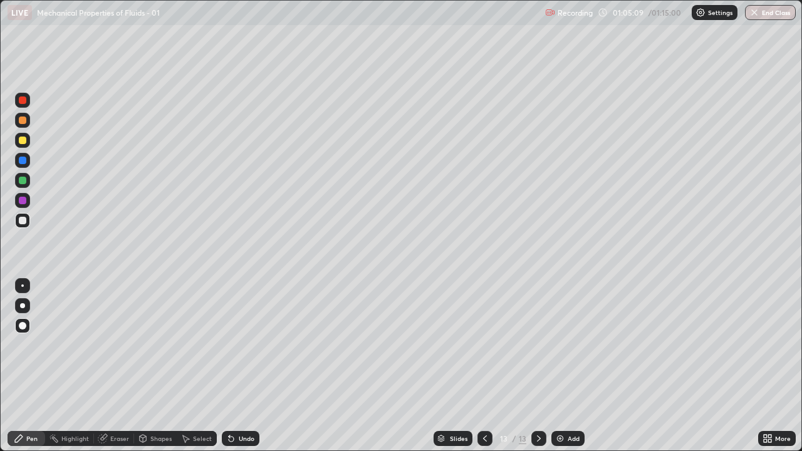
click at [538, 366] on icon at bounding box center [539, 439] width 10 height 10
click at [565, 366] on div "Add" at bounding box center [568, 438] width 33 height 15
click at [20, 139] on div at bounding box center [23, 141] width 8 height 8
click at [243, 366] on div "Undo" at bounding box center [247, 439] width 16 height 6
click at [246, 366] on div "Undo" at bounding box center [247, 439] width 16 height 6
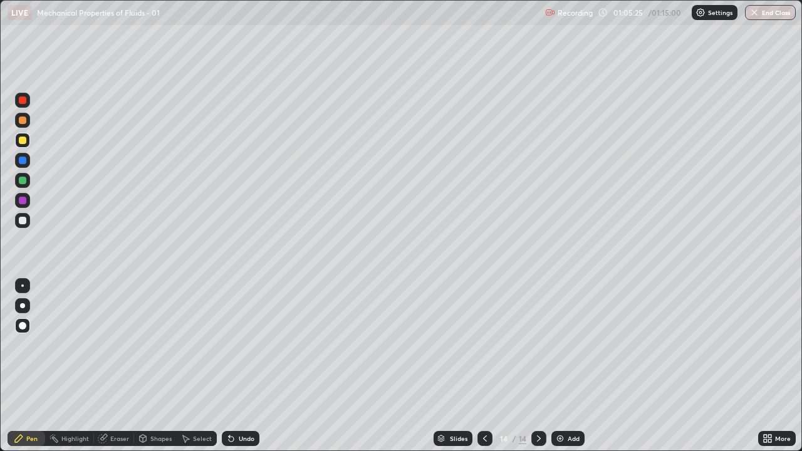
click at [243, 366] on div "Undo" at bounding box center [247, 439] width 16 height 6
click at [248, 366] on div "Undo" at bounding box center [247, 439] width 16 height 6
click at [245, 366] on div "Undo" at bounding box center [247, 439] width 16 height 6
click at [23, 223] on div at bounding box center [23, 221] width 8 height 8
click at [24, 123] on div at bounding box center [23, 121] width 8 height 8
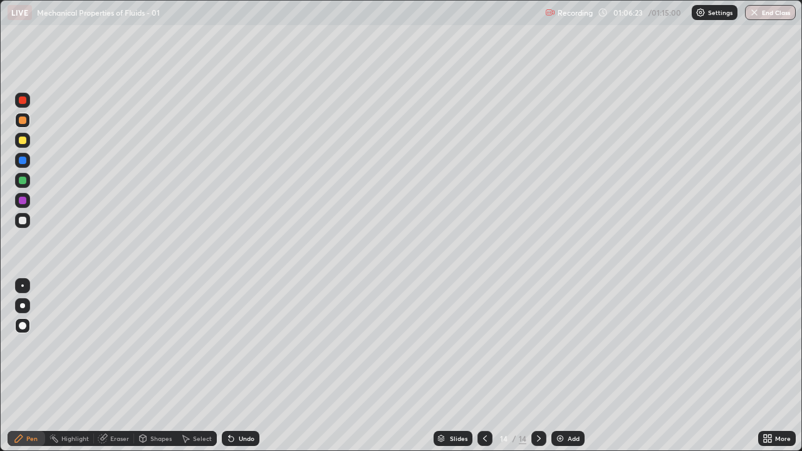
click at [24, 100] on div at bounding box center [23, 101] width 8 height 8
click at [28, 221] on div at bounding box center [22, 220] width 15 height 15
click at [251, 366] on div "Undo" at bounding box center [247, 439] width 16 height 6
click at [239, 366] on div "Undo" at bounding box center [241, 438] width 38 height 15
click at [244, 366] on div "Undo" at bounding box center [247, 439] width 16 height 6
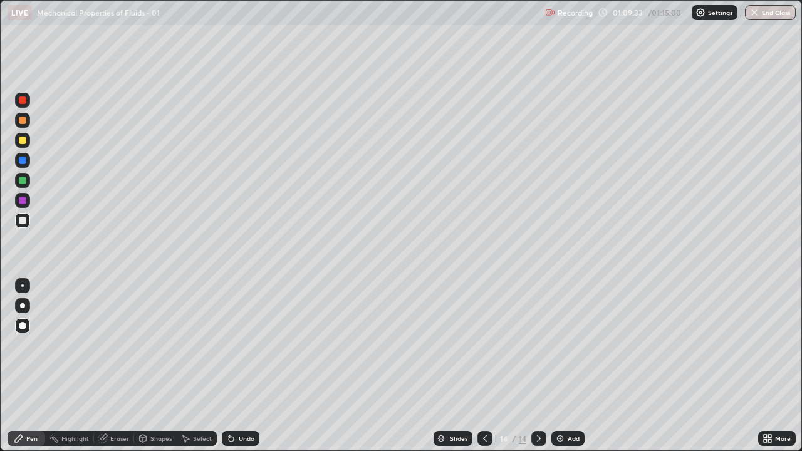
click at [246, 366] on div "Undo" at bounding box center [247, 439] width 16 height 6
click at [26, 105] on div at bounding box center [22, 100] width 15 height 15
click at [247, 366] on div "Undo" at bounding box center [241, 438] width 38 height 15
click at [243, 366] on div "Undo" at bounding box center [241, 438] width 38 height 15
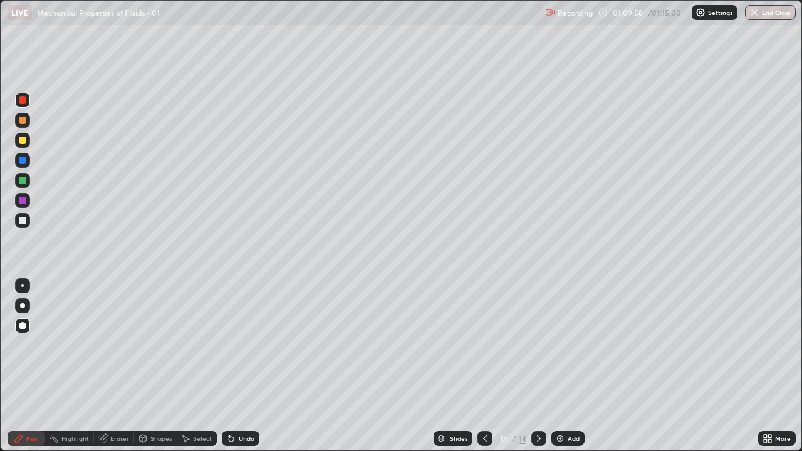
click at [239, 366] on div "Undo" at bounding box center [247, 439] width 16 height 6
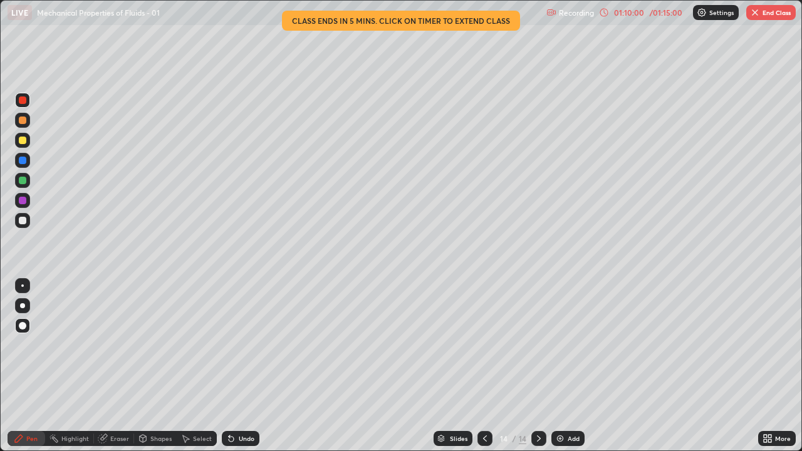
click at [246, 366] on div "Undo" at bounding box center [247, 439] width 16 height 6
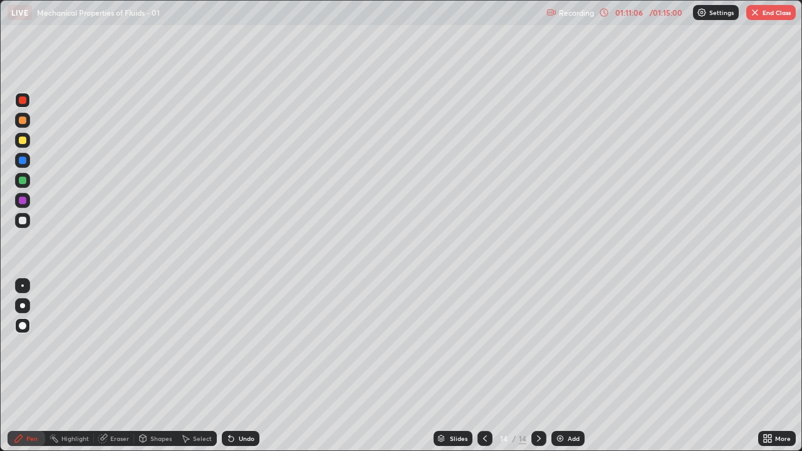
click at [555, 366] on img at bounding box center [560, 439] width 10 height 10
click at [24, 221] on div at bounding box center [23, 221] width 8 height 8
click at [27, 144] on div at bounding box center [22, 140] width 15 height 15
click at [24, 184] on div at bounding box center [23, 181] width 8 height 8
click at [23, 201] on div at bounding box center [23, 201] width 8 height 8
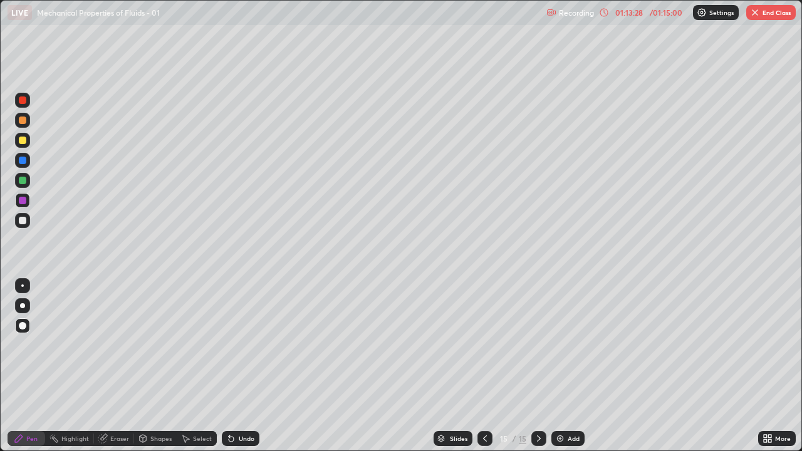
click at [22, 221] on div at bounding box center [23, 221] width 8 height 8
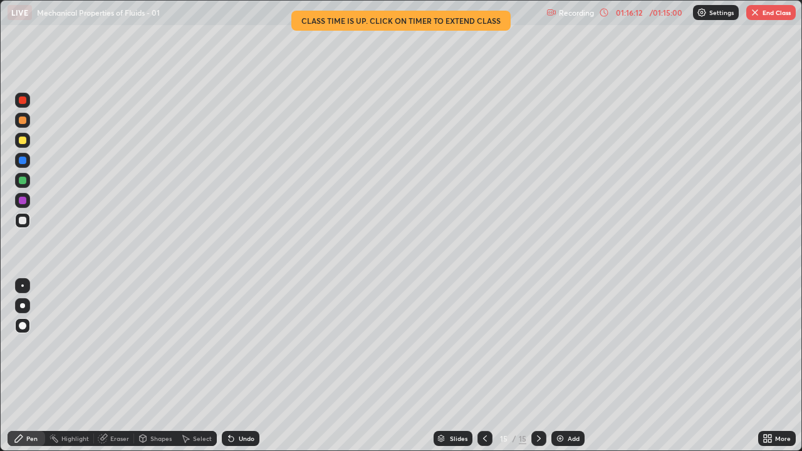
click at [624, 15] on div "01:16:12" at bounding box center [629, 13] width 35 height 8
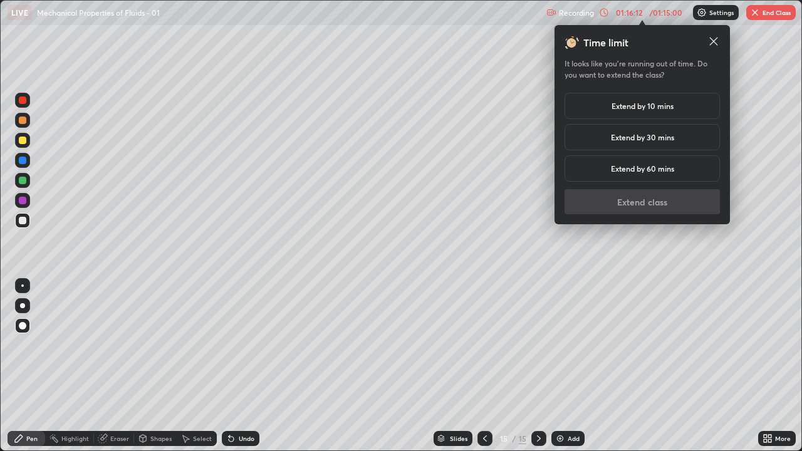
click at [611, 100] on div "Extend by 10 mins" at bounding box center [642, 106] width 155 height 26
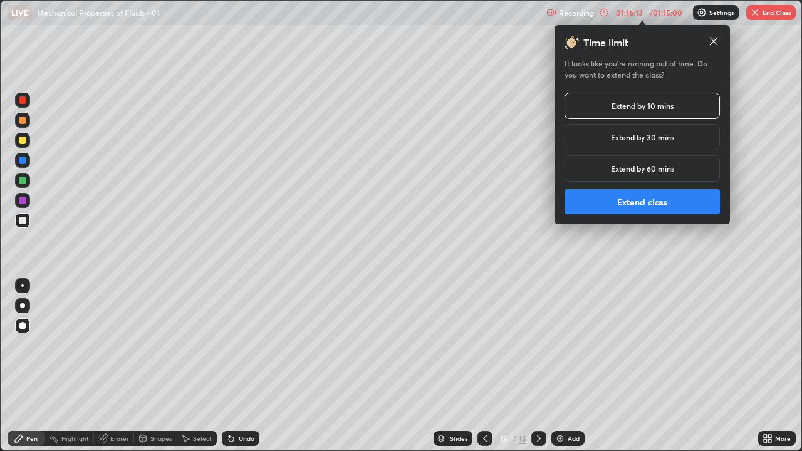
click at [621, 194] on button "Extend class" at bounding box center [642, 201] width 155 height 25
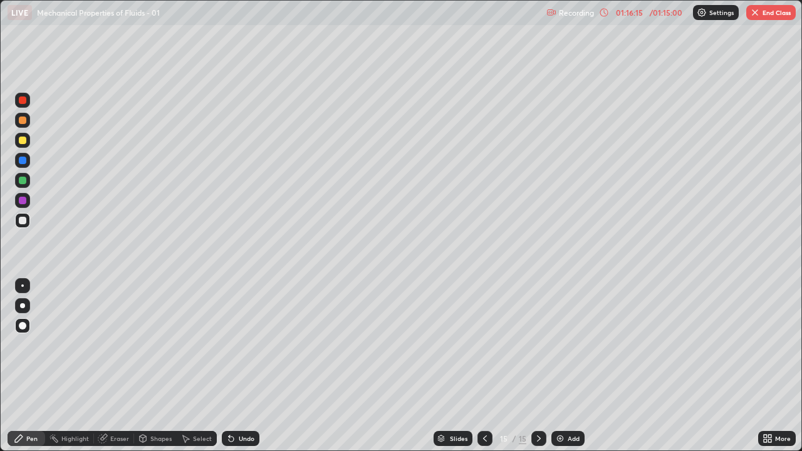
click at [544, 366] on div at bounding box center [539, 438] width 15 height 15
click at [485, 366] on icon at bounding box center [485, 439] width 4 height 6
click at [780, 11] on button "End Class" at bounding box center [772, 12] width 50 height 15
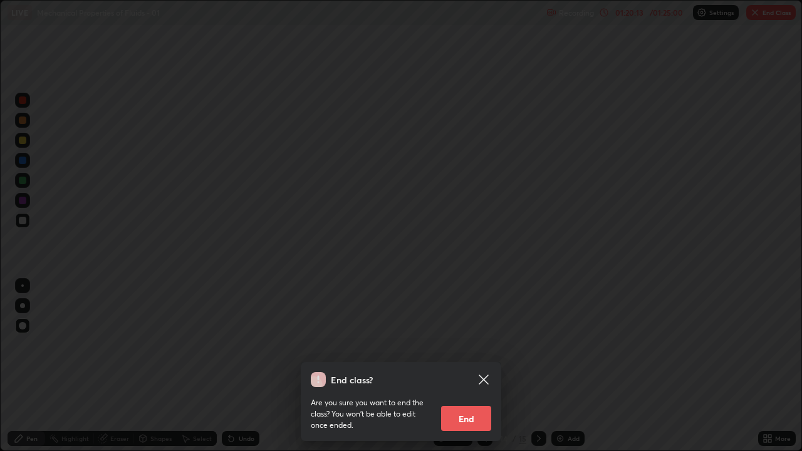
click at [466, 366] on button "End" at bounding box center [466, 418] width 50 height 25
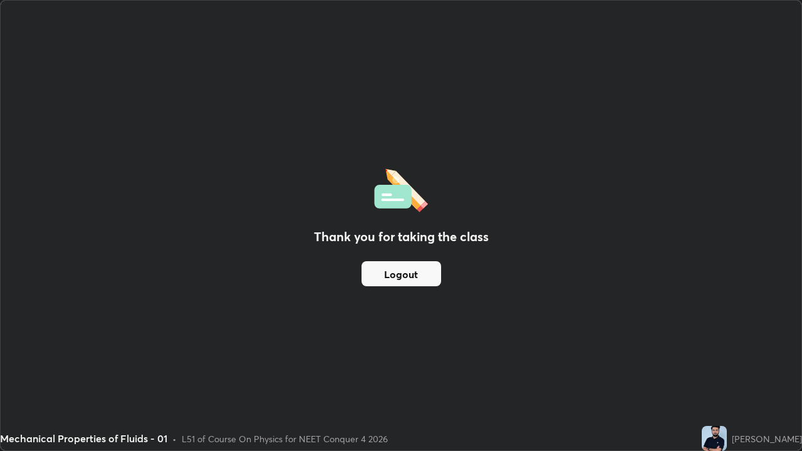
click at [407, 274] on button "Logout" at bounding box center [402, 273] width 80 height 25
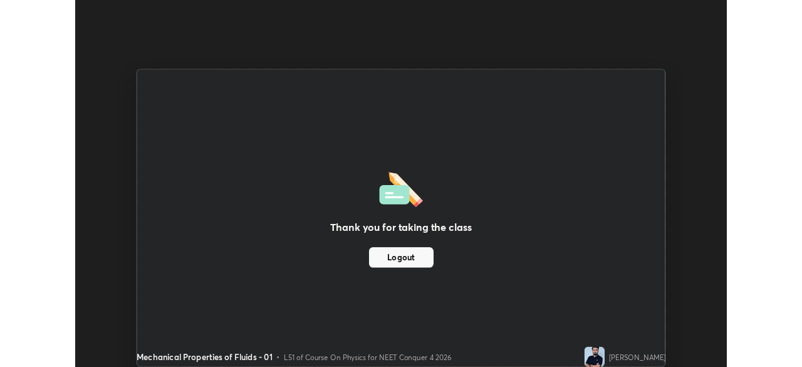
scroll to position [62314, 61879]
